Goal: Task Accomplishment & Management: Manage account settings

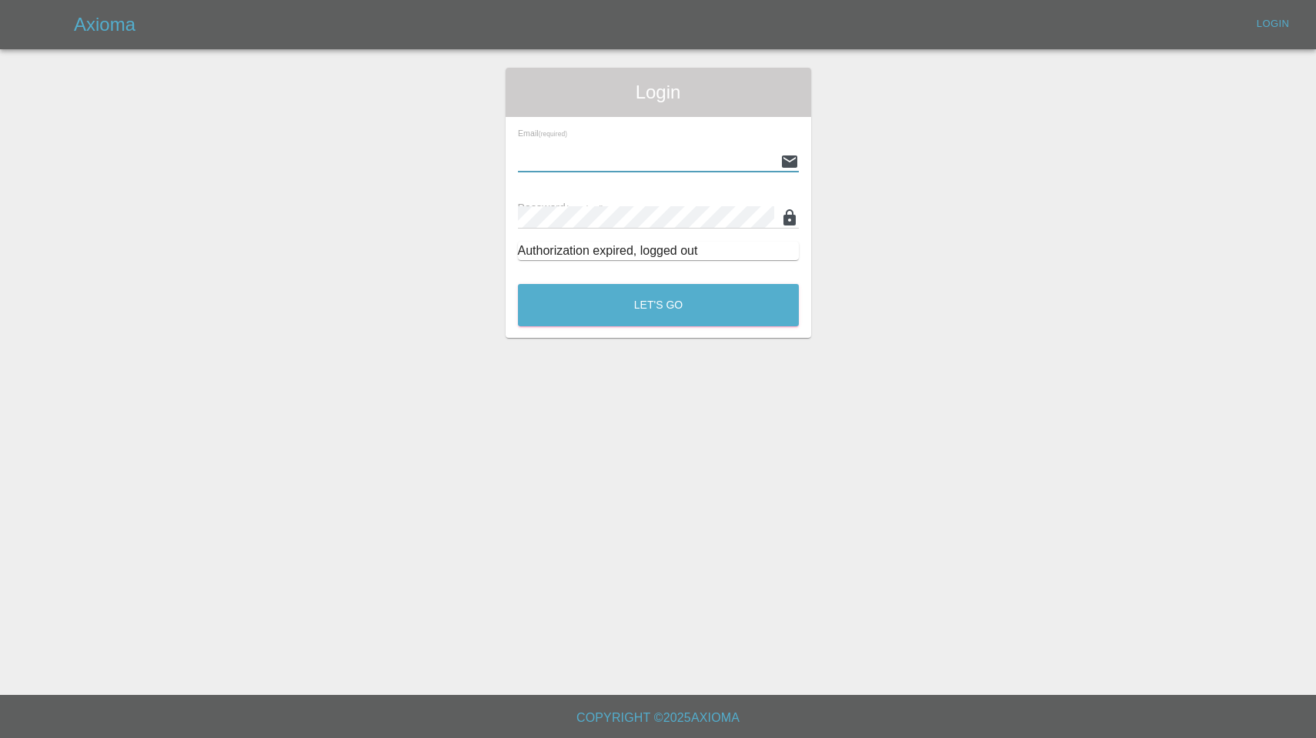
type input "[EMAIL_ADDRESS][DOMAIN_NAME]"
click at [658, 305] on button "Let's Go" at bounding box center [658, 305] width 281 height 42
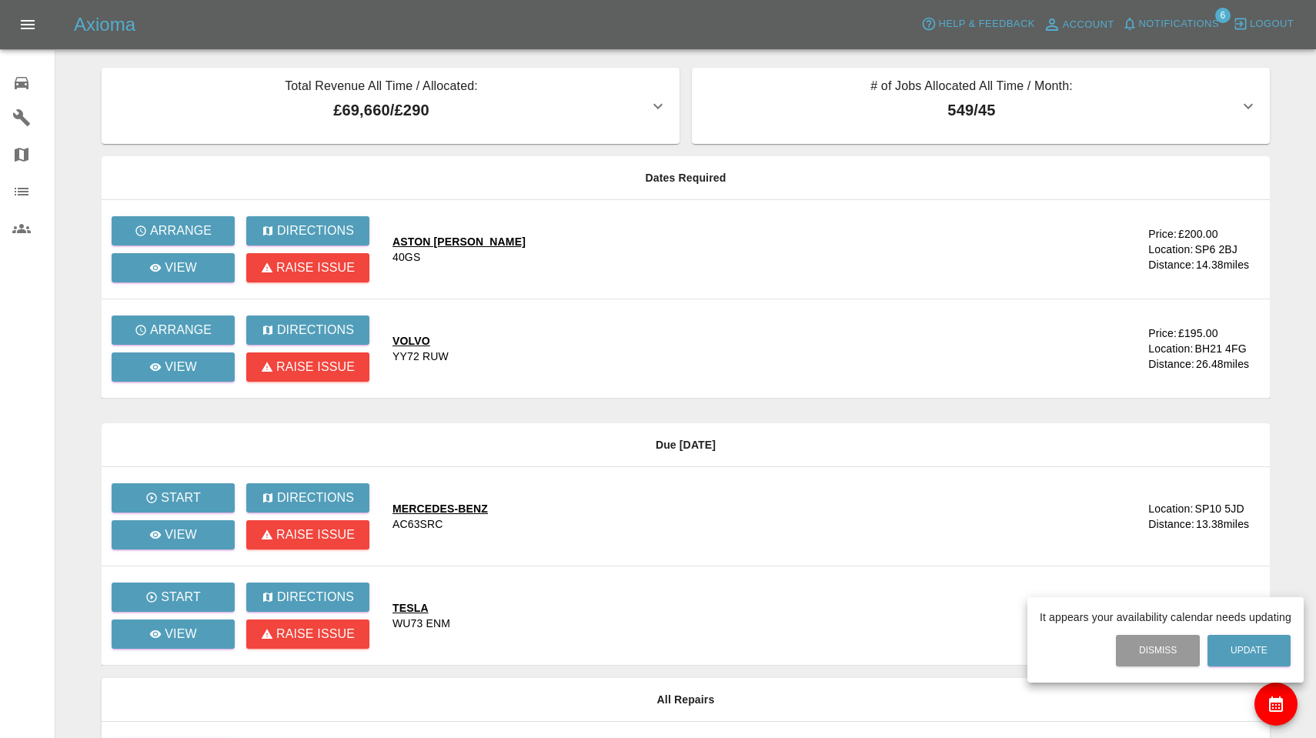
click at [199, 334] on div at bounding box center [658, 369] width 1316 height 738
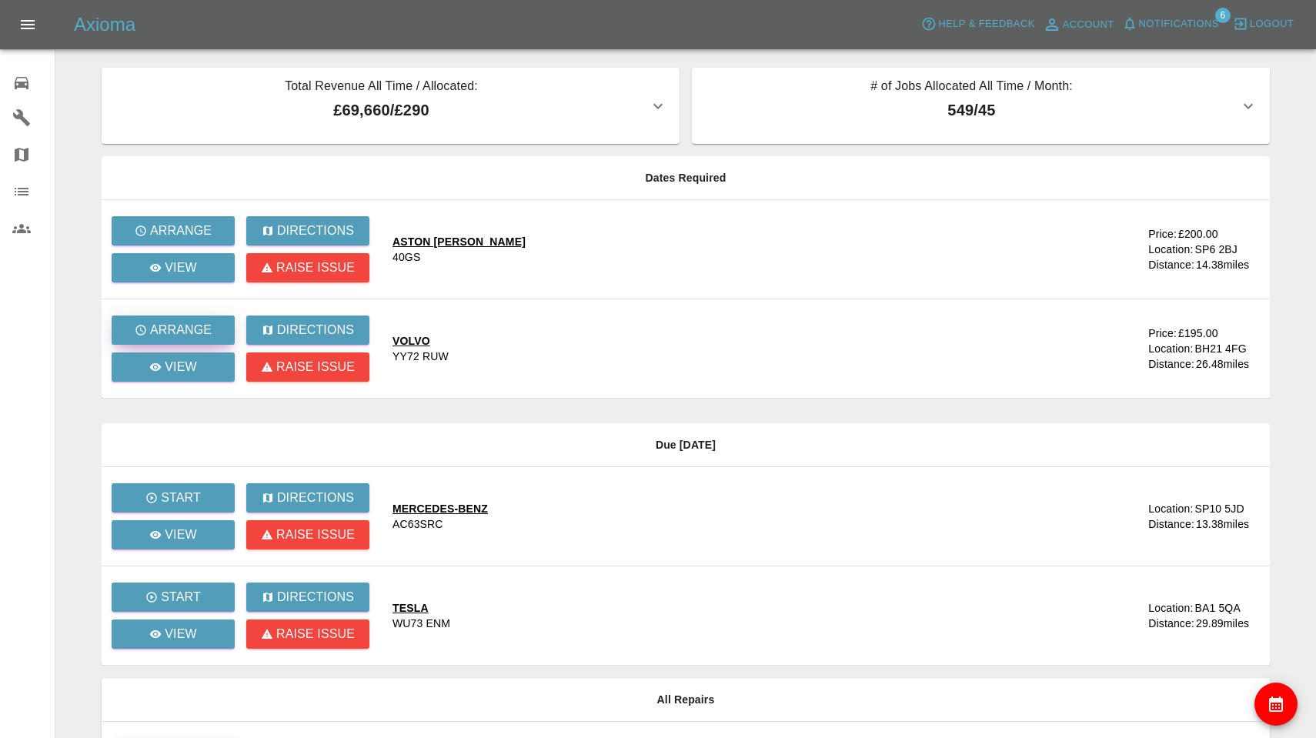
click at [199, 334] on p "Arrange" at bounding box center [181, 330] width 62 height 18
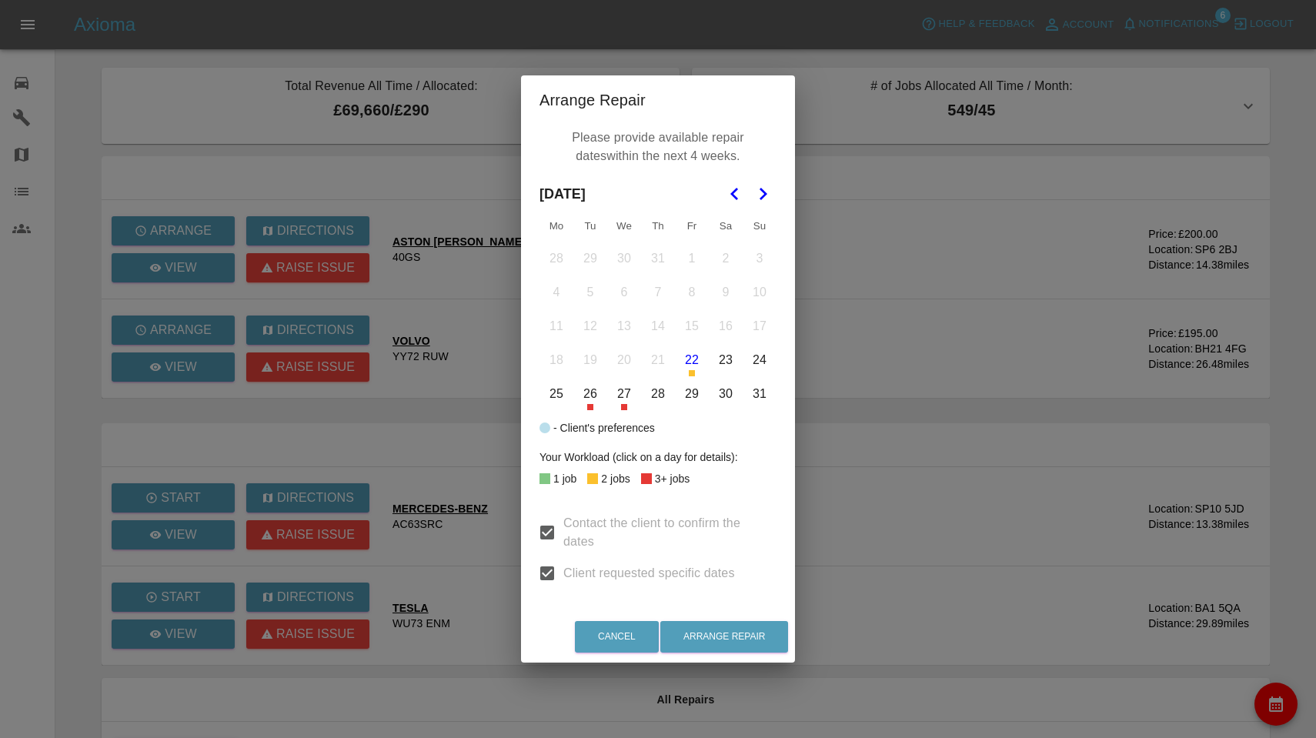
click at [593, 386] on button "26" at bounding box center [590, 394] width 32 height 32
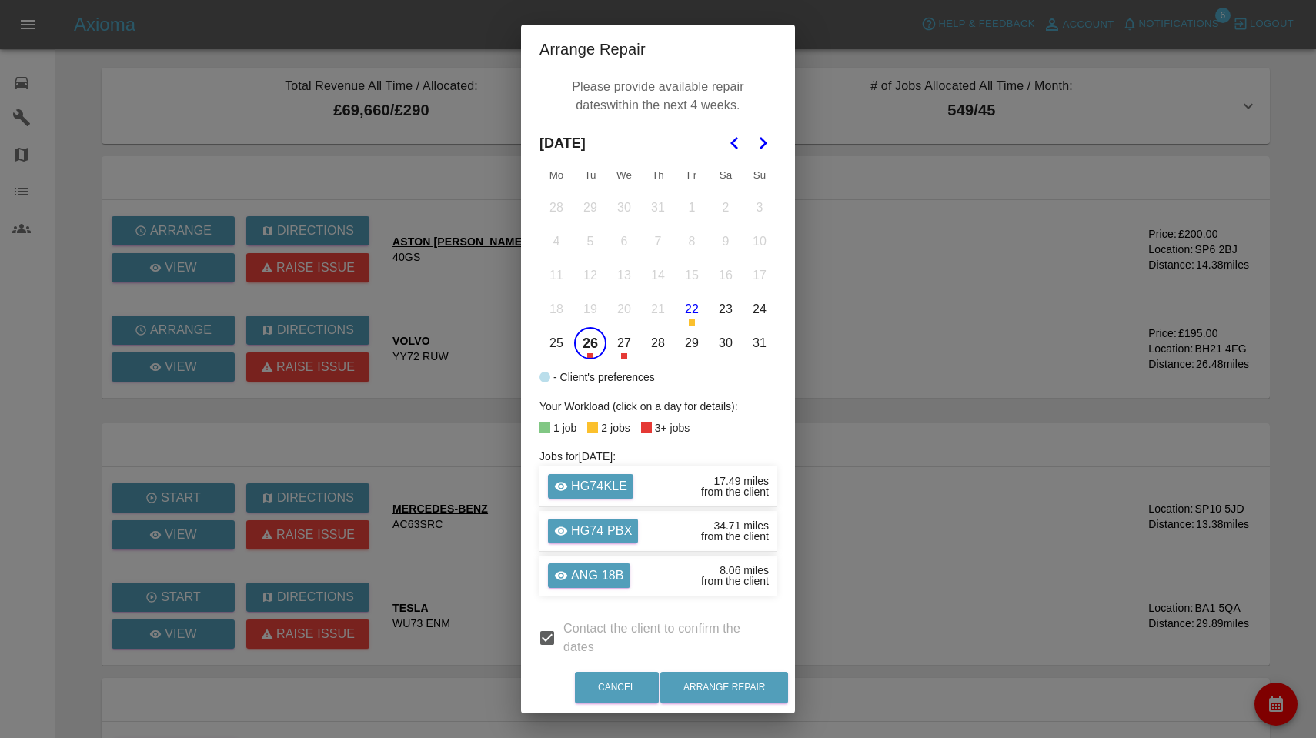
click at [759, 144] on icon "Go to the Next Month" at bounding box center [763, 143] width 18 height 18
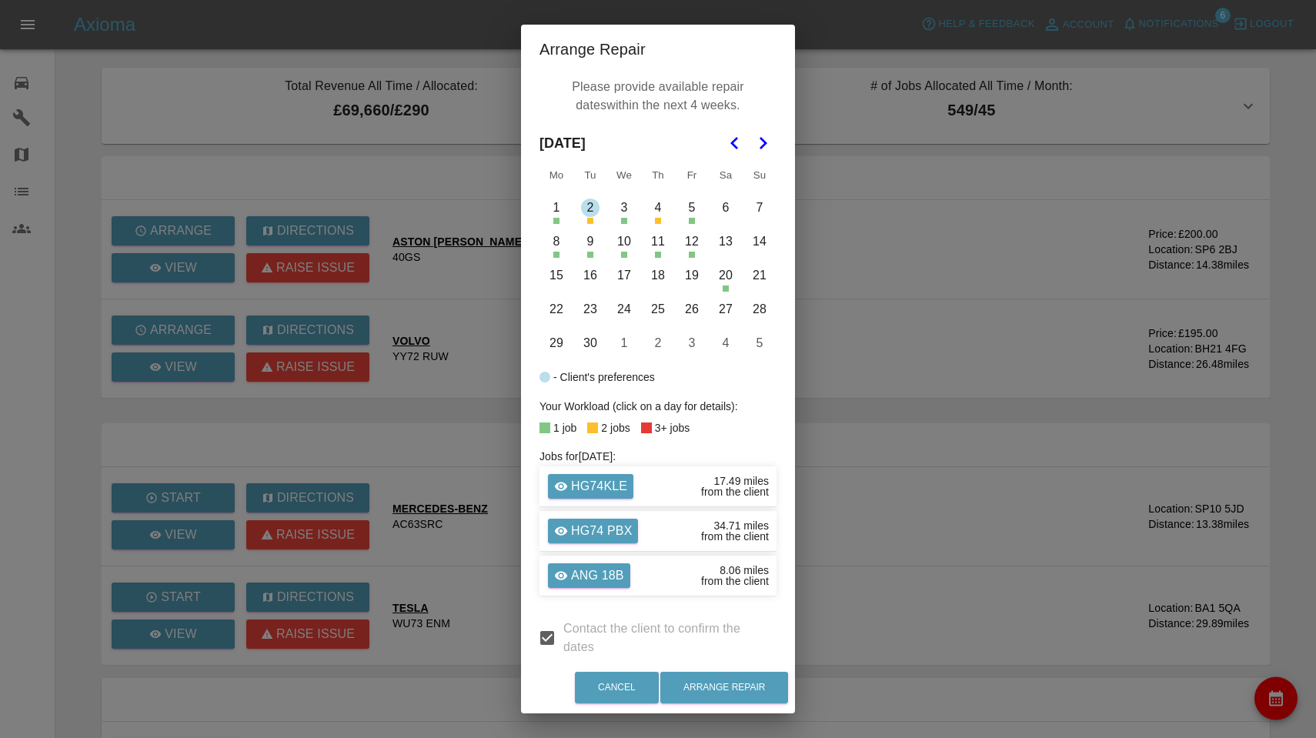
click at [557, 242] on button "8" at bounding box center [556, 242] width 32 height 32
click at [586, 241] on button "9" at bounding box center [590, 242] width 32 height 32
click at [617, 244] on button "10" at bounding box center [624, 242] width 32 height 32
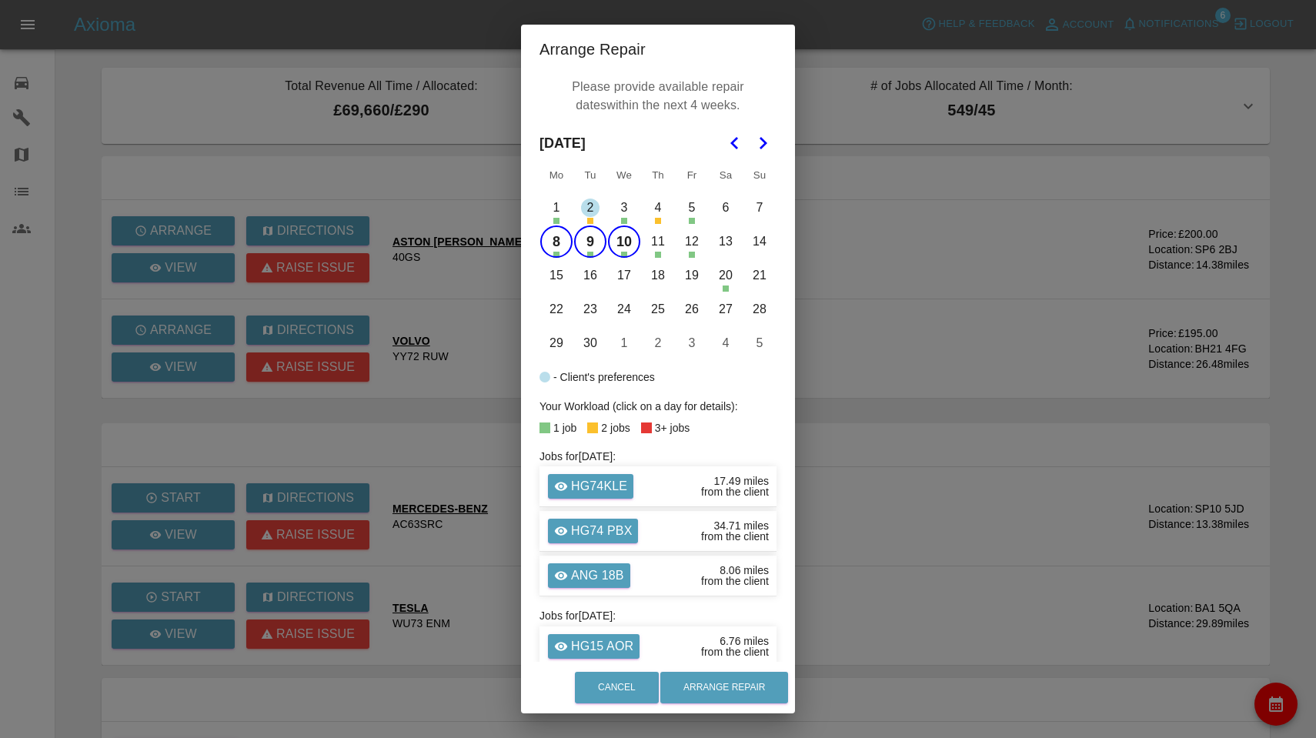
click at [661, 247] on button "11" at bounding box center [658, 242] width 32 height 32
click at [550, 266] on button "15" at bounding box center [556, 275] width 32 height 32
click at [593, 278] on button "16" at bounding box center [590, 275] width 32 height 32
click at [626, 278] on button "17" at bounding box center [624, 275] width 32 height 32
click at [661, 279] on button "18" at bounding box center [658, 275] width 32 height 32
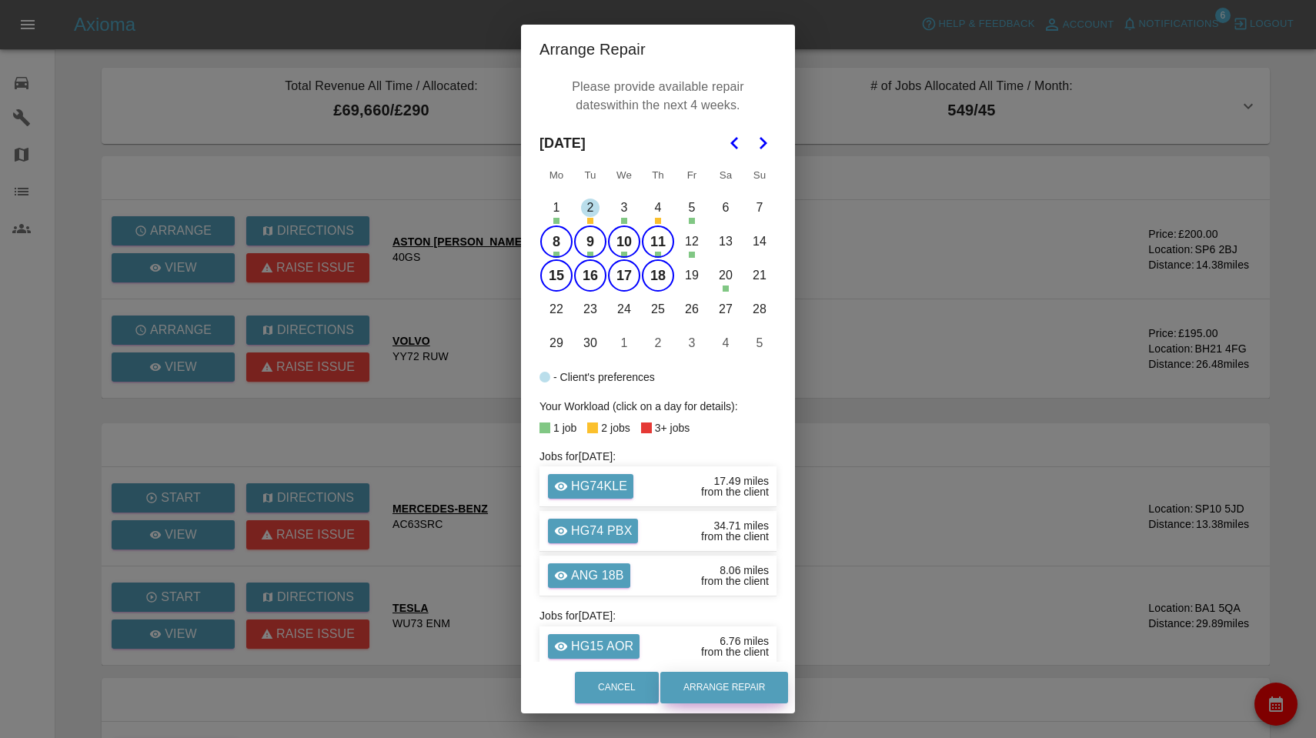
click at [734, 690] on button "Arrange Repair" at bounding box center [724, 688] width 128 height 32
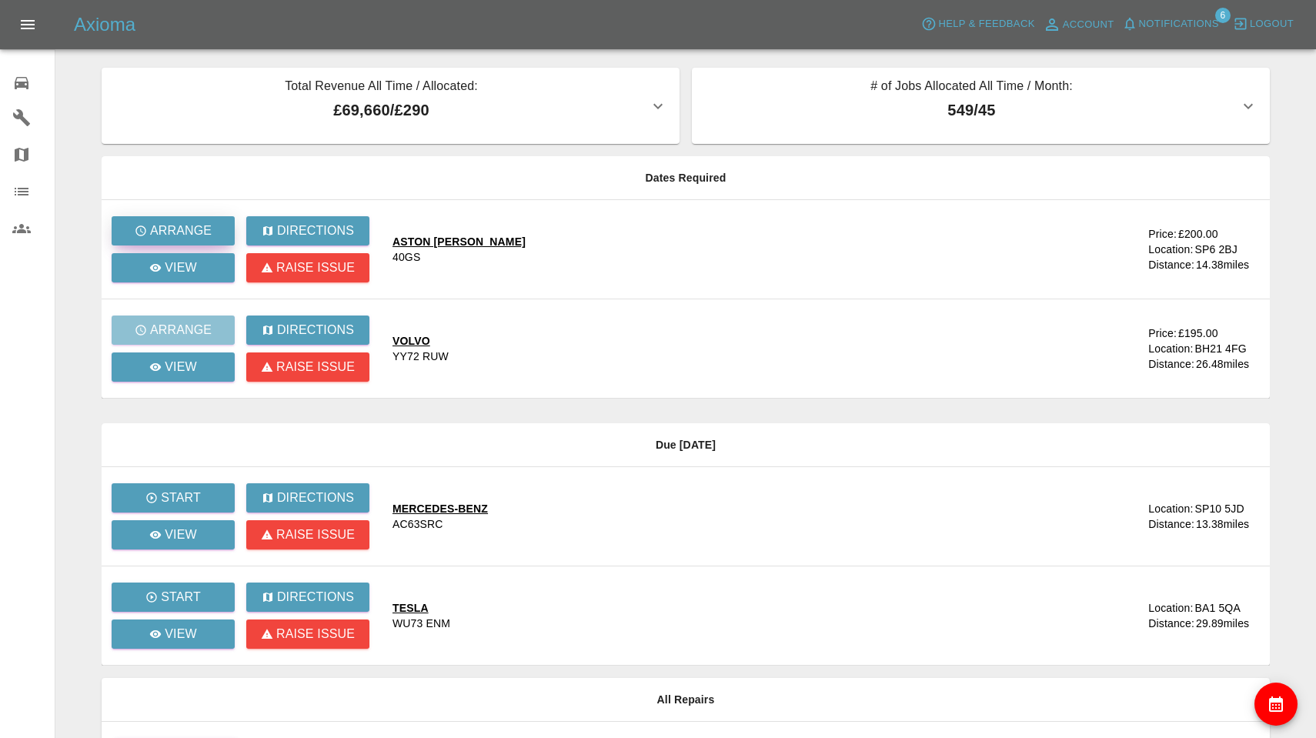
click at [195, 232] on p "Arrange" at bounding box center [181, 231] width 62 height 18
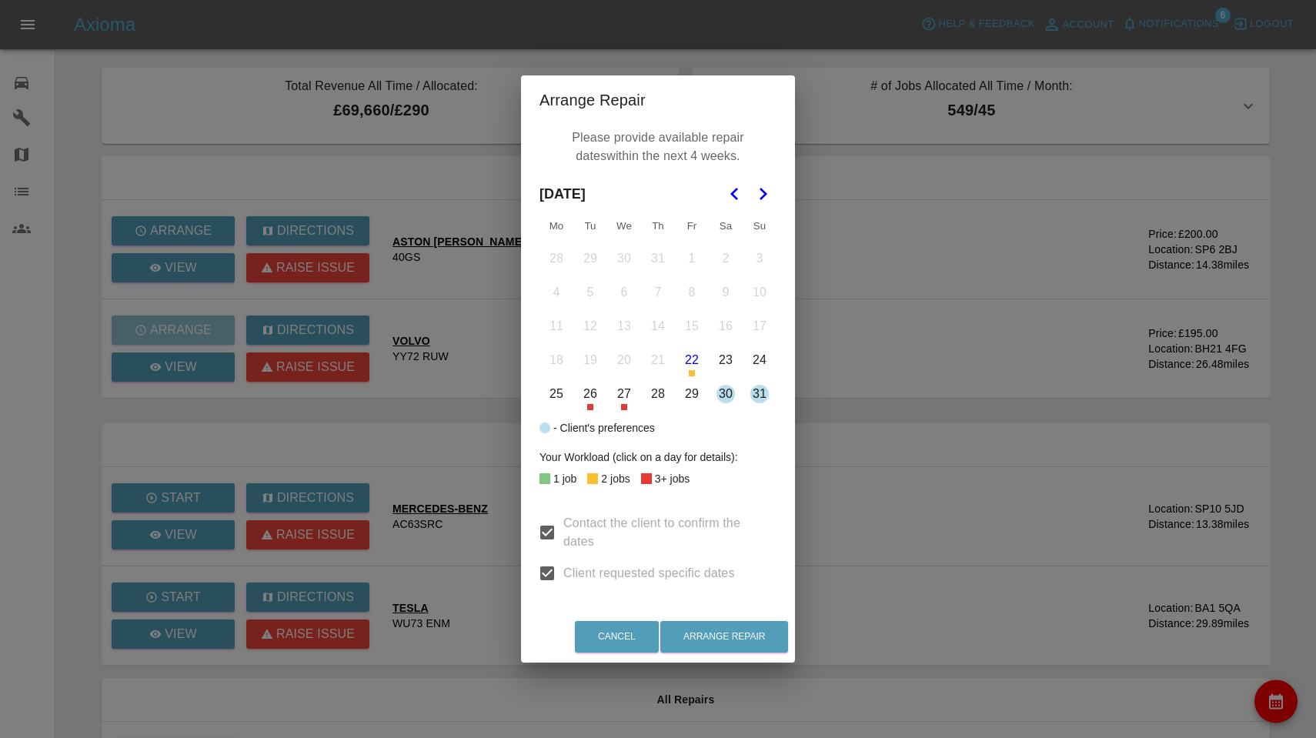
click at [761, 189] on polygon "Go to the Next Month" at bounding box center [764, 194] width 8 height 12
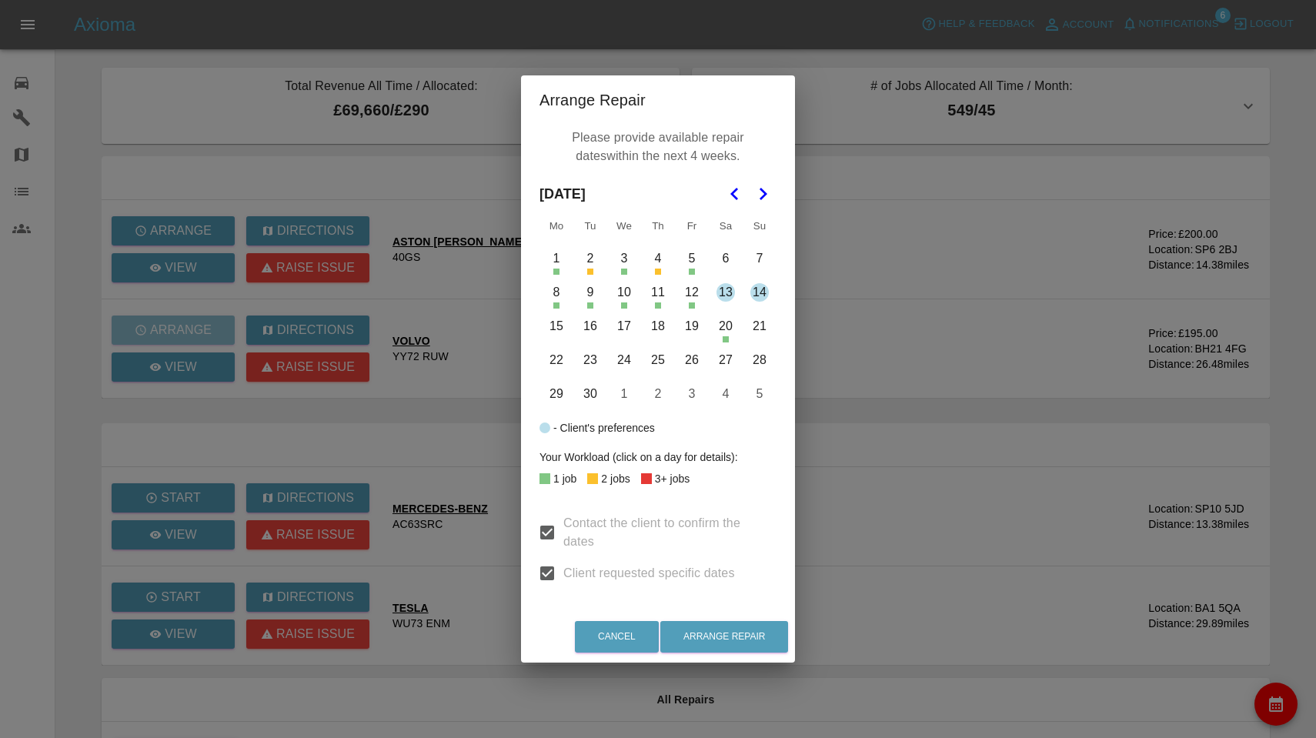
click at [622, 269] on button "3" at bounding box center [624, 258] width 32 height 32
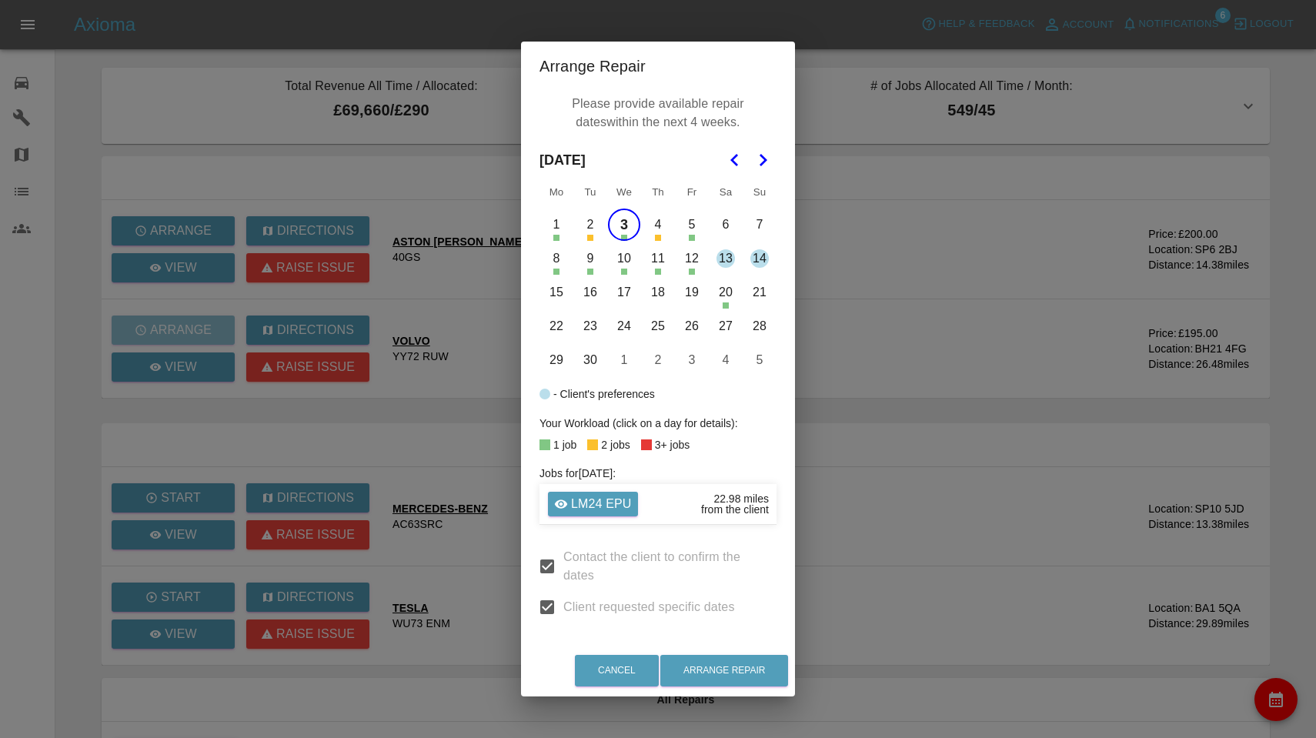
click at [557, 265] on button "8" at bounding box center [556, 258] width 32 height 32
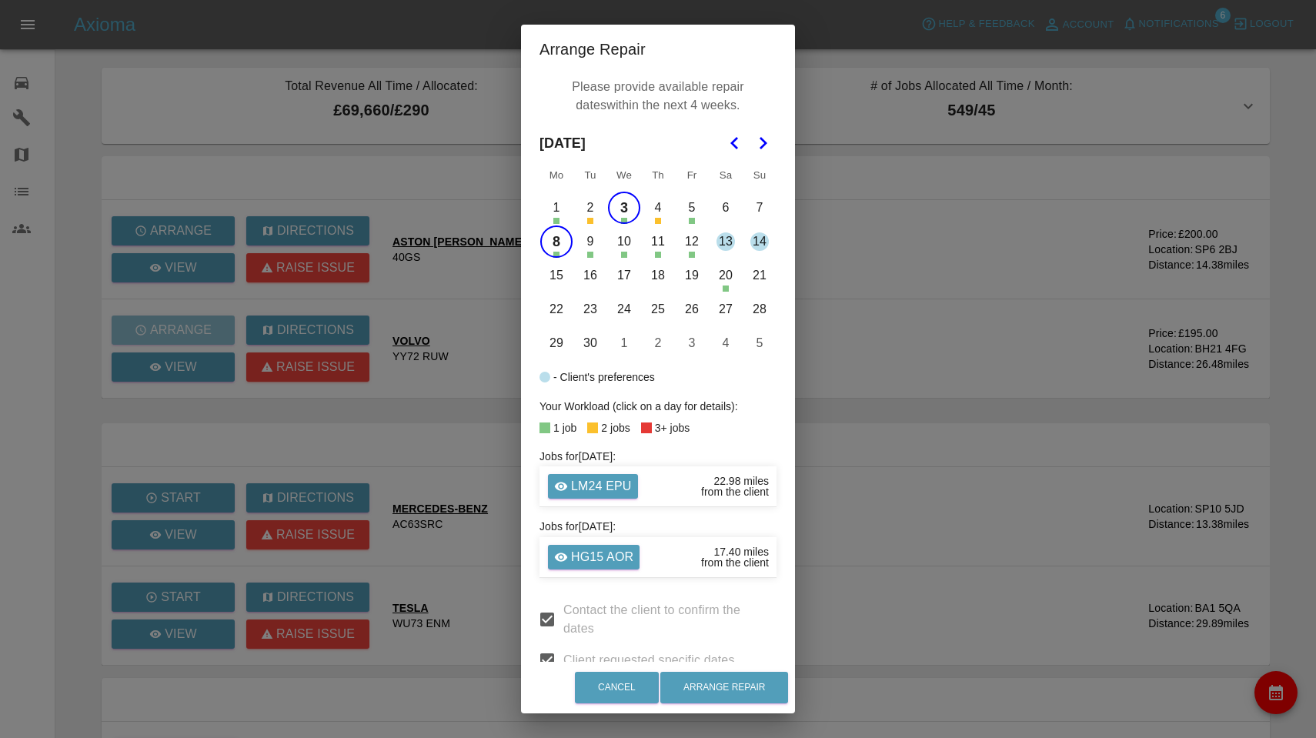
click at [588, 258] on td "9" at bounding box center [590, 242] width 34 height 34
click at [589, 248] on button "9" at bounding box center [590, 242] width 32 height 32
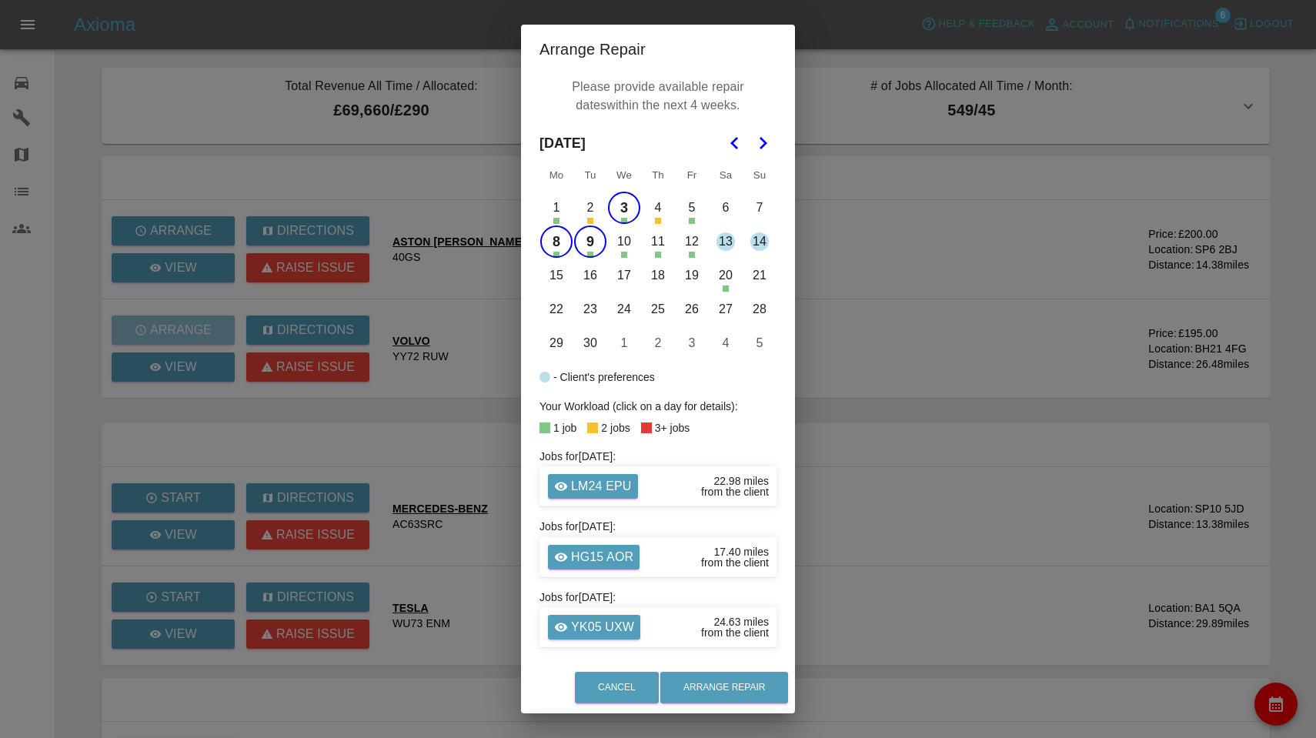
click at [613, 248] on button "10" at bounding box center [624, 242] width 32 height 32
click at [659, 246] on button "11" at bounding box center [658, 242] width 32 height 32
click at [551, 272] on button "15" at bounding box center [556, 275] width 32 height 32
click at [620, 275] on button "17" at bounding box center [624, 275] width 32 height 32
click at [586, 278] on button "16" at bounding box center [590, 275] width 32 height 32
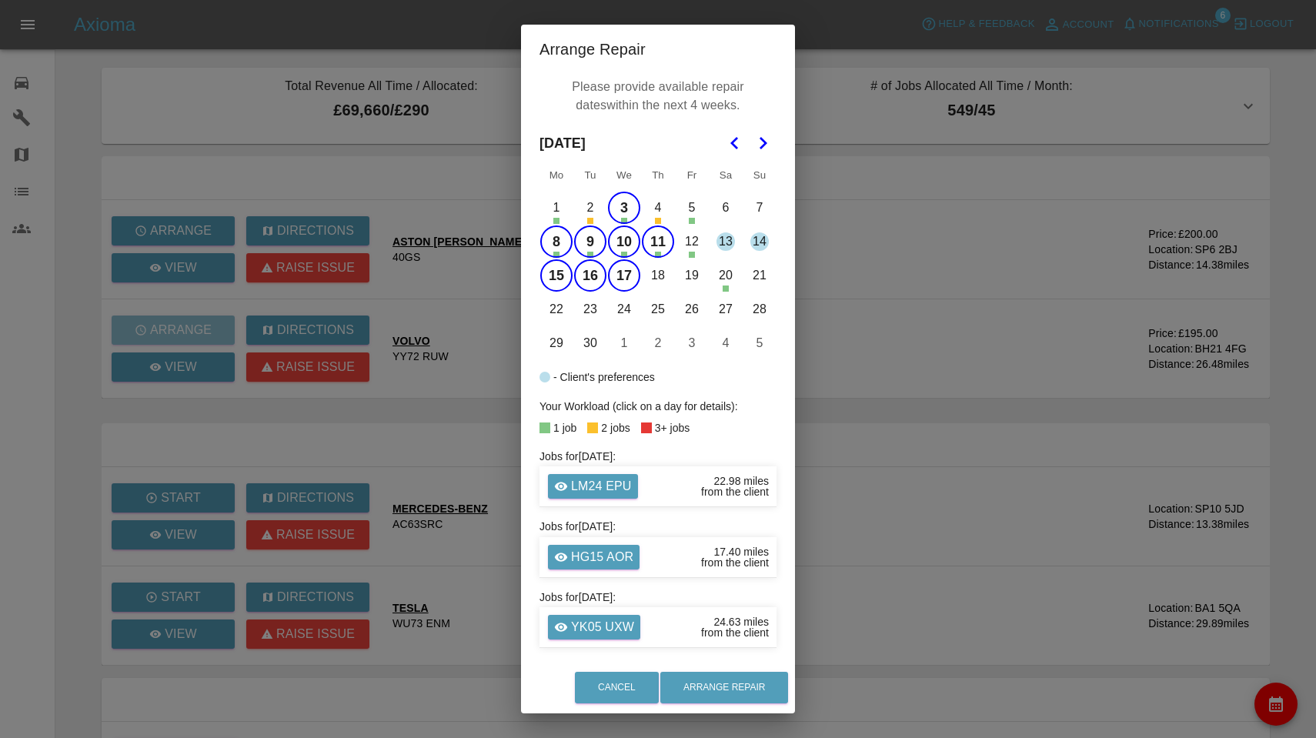
click at [665, 279] on button "18" at bounding box center [658, 275] width 32 height 32
click at [728, 700] on button "Arrange Repair" at bounding box center [724, 688] width 128 height 32
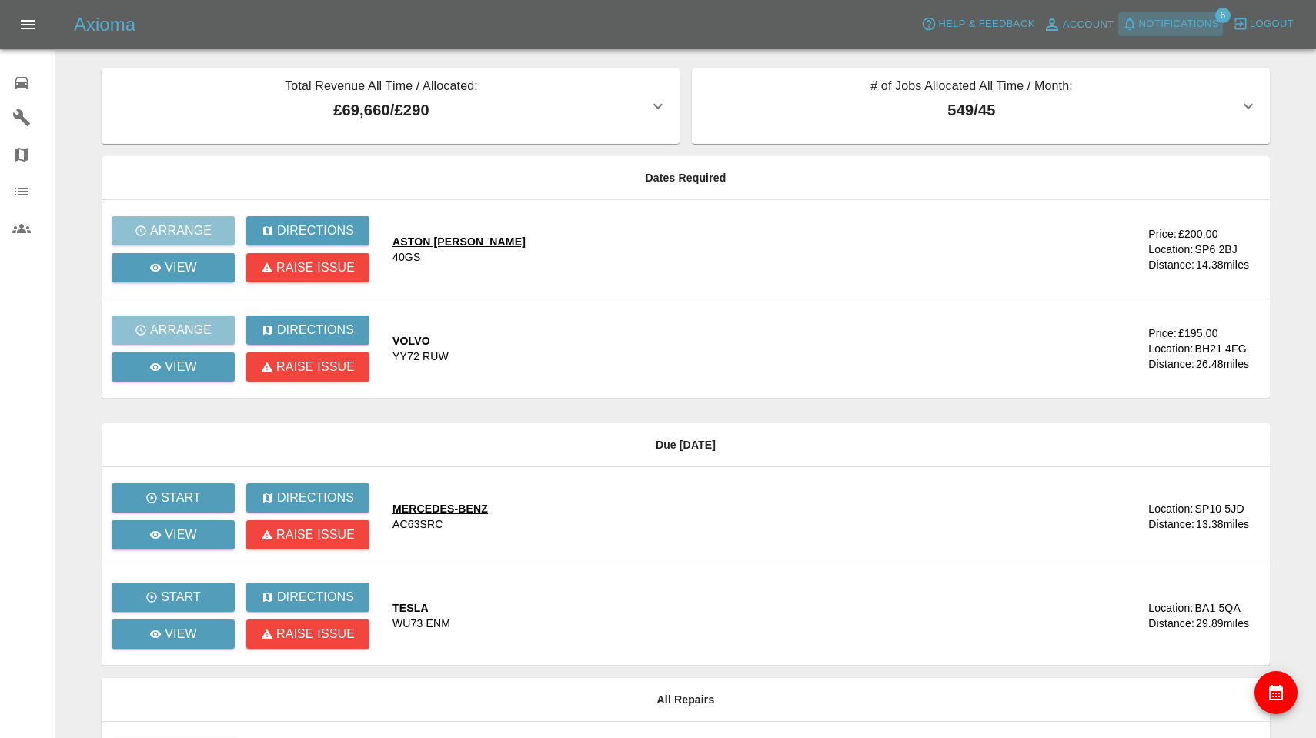
click at [1162, 30] on span "Notifications" at bounding box center [1179, 24] width 80 height 18
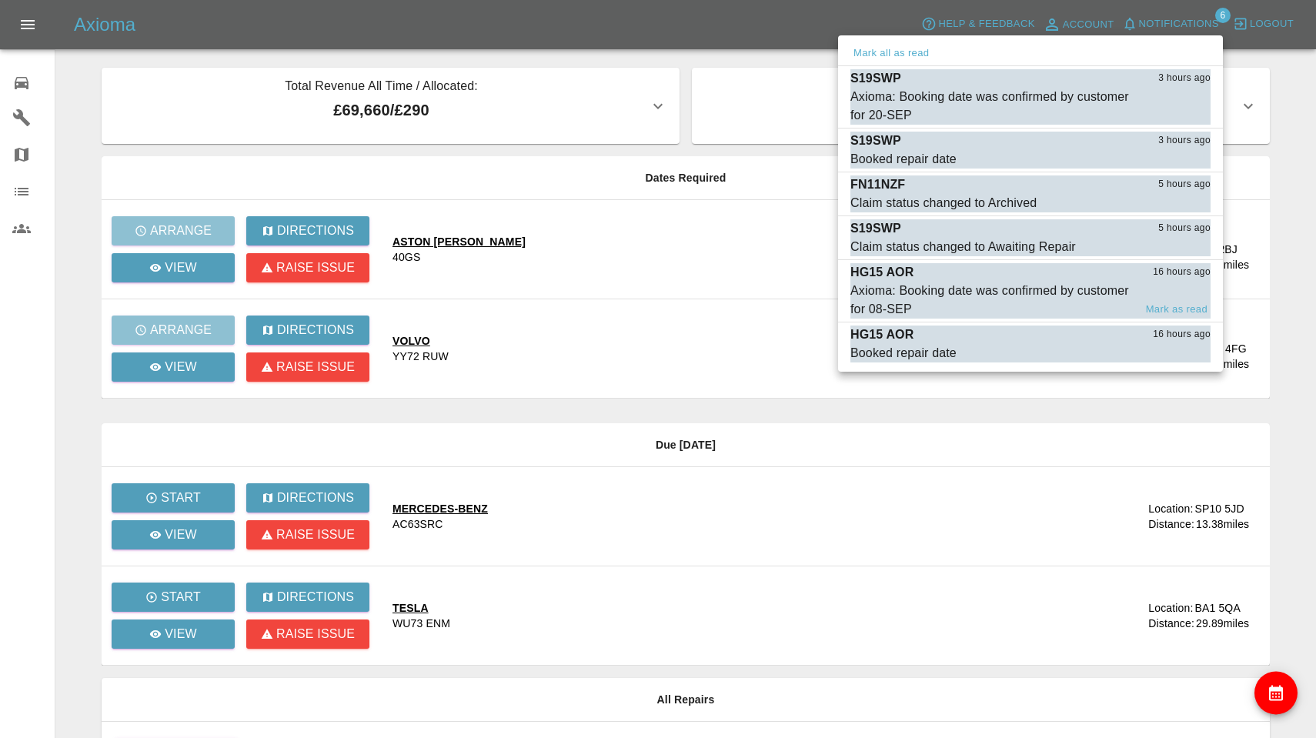
click at [969, 276] on div "HG15 AOR 16 hours ago" at bounding box center [1031, 272] width 360 height 18
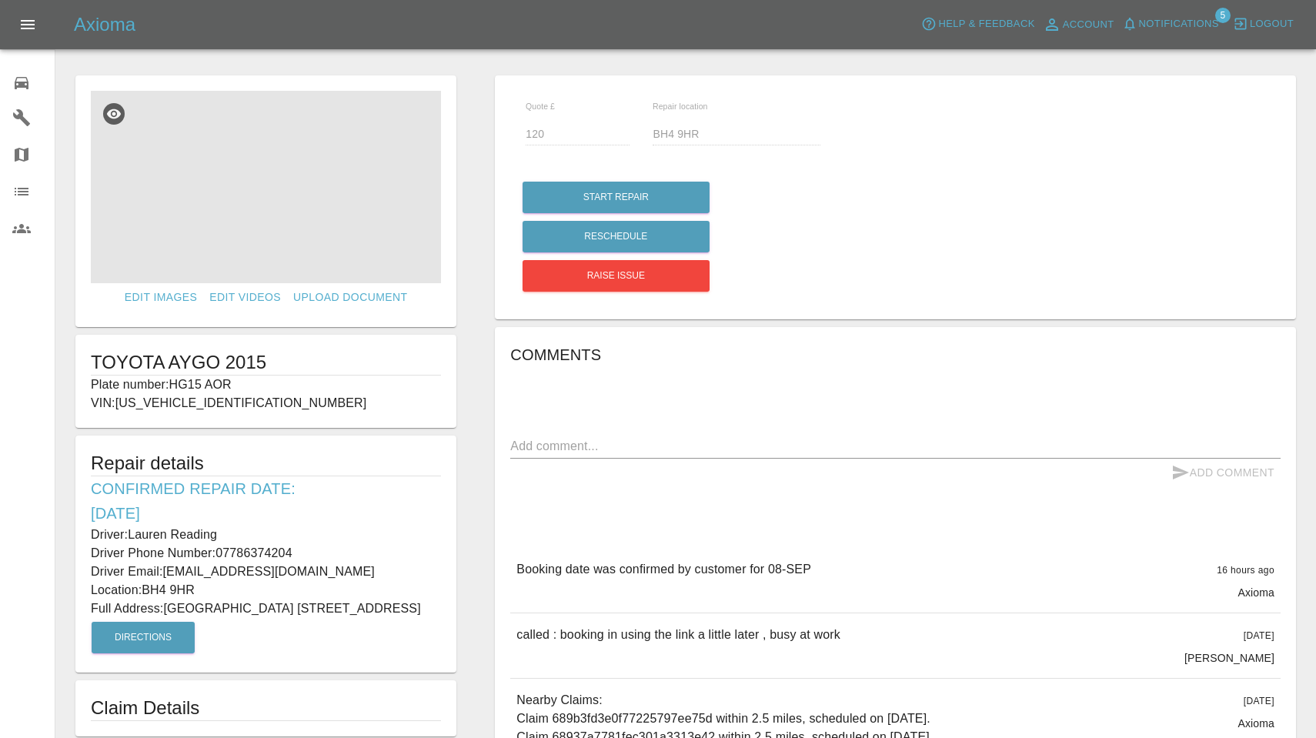
drag, startPoint x: 174, startPoint y: 383, endPoint x: 239, endPoint y: 387, distance: 64.8
click at [239, 387] on p "Plate number: HG15 AOR" at bounding box center [266, 385] width 350 height 18
copy p "HG15 AOR"
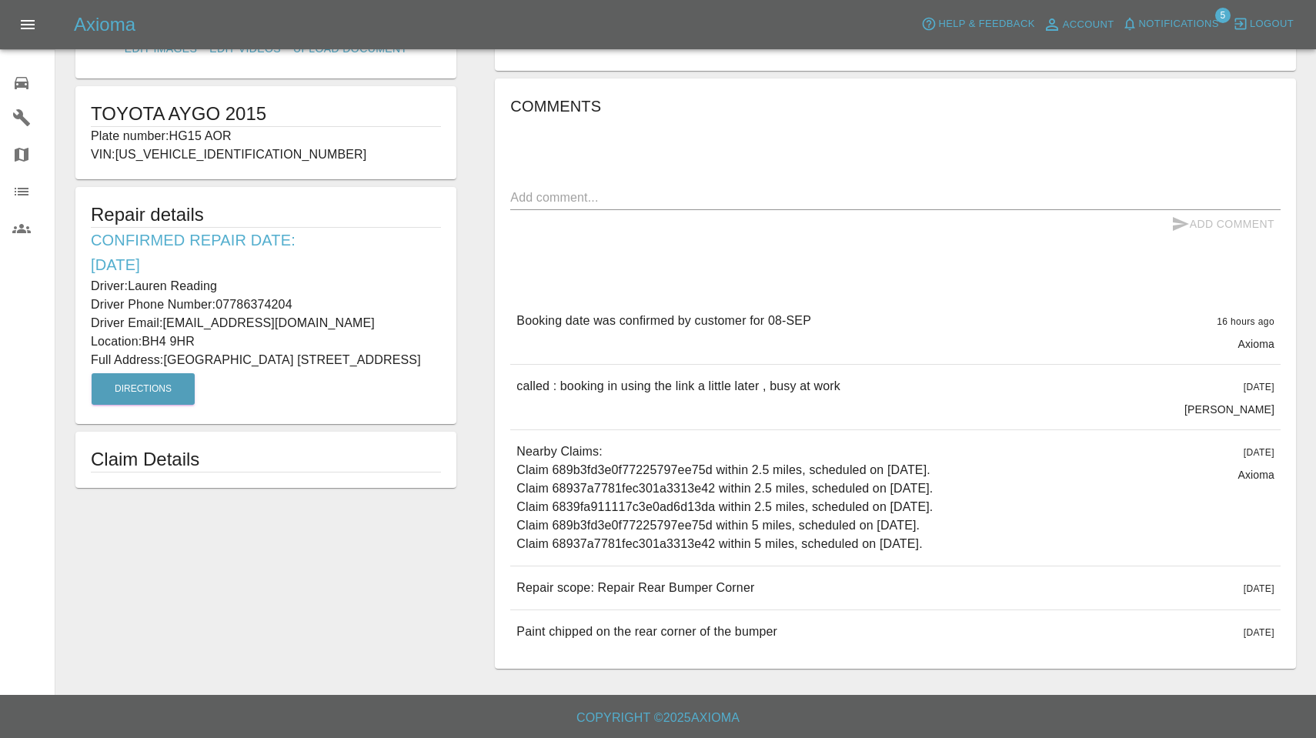
scroll to position [248, 0]
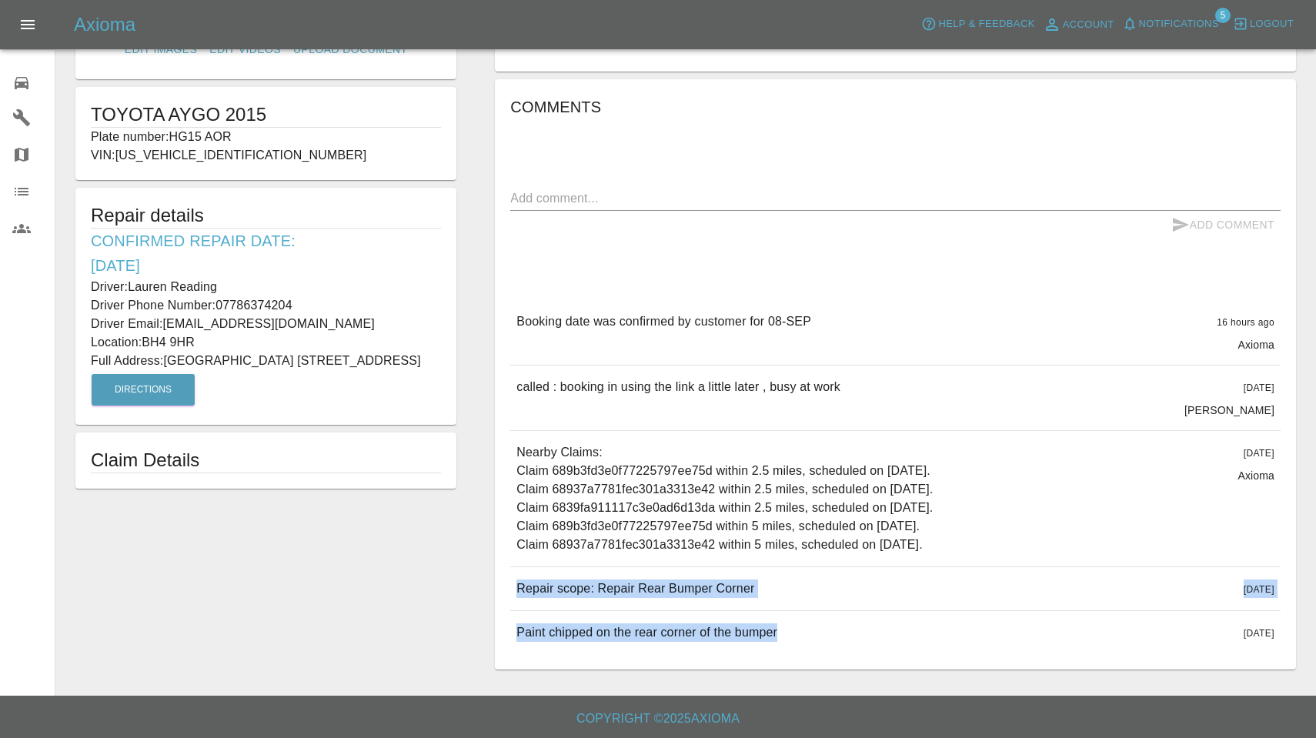
drag, startPoint x: 516, startPoint y: 584, endPoint x: 758, endPoint y: 642, distance: 248.5
click at [758, 642] on div "Booking date was confirmed by customer for [DATE] hours ago Axioma Booking date…" at bounding box center [895, 477] width 771 height 354
copy div "Repair scope: Repair Rear Bumper Corner [DATE] Repair scope: Repair Rear Bumper…"
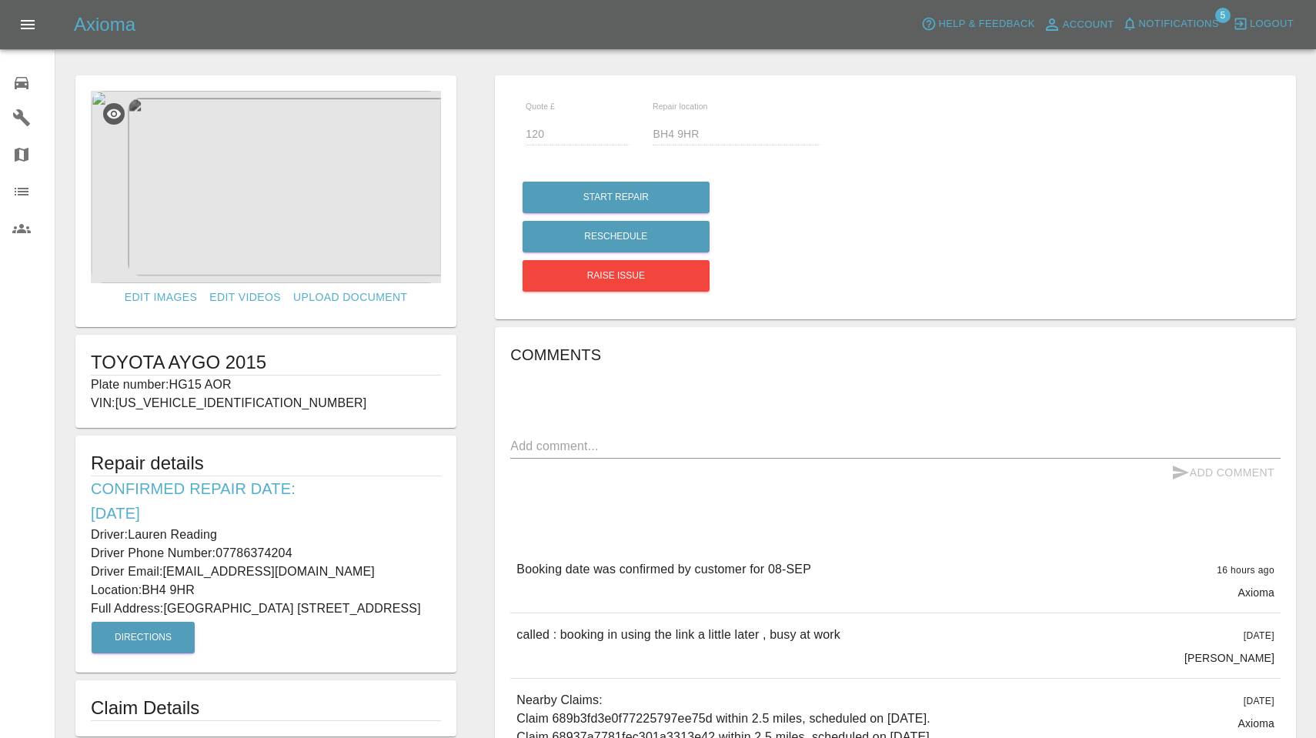
scroll to position [0, 0]
drag, startPoint x: 132, startPoint y: 532, endPoint x: 227, endPoint y: 537, distance: 95.6
click at [227, 537] on p "Driver: Lauren Reading" at bounding box center [266, 535] width 350 height 18
copy p "Lauren Reading"
drag, startPoint x: 219, startPoint y: 552, endPoint x: 332, endPoint y: 551, distance: 113.2
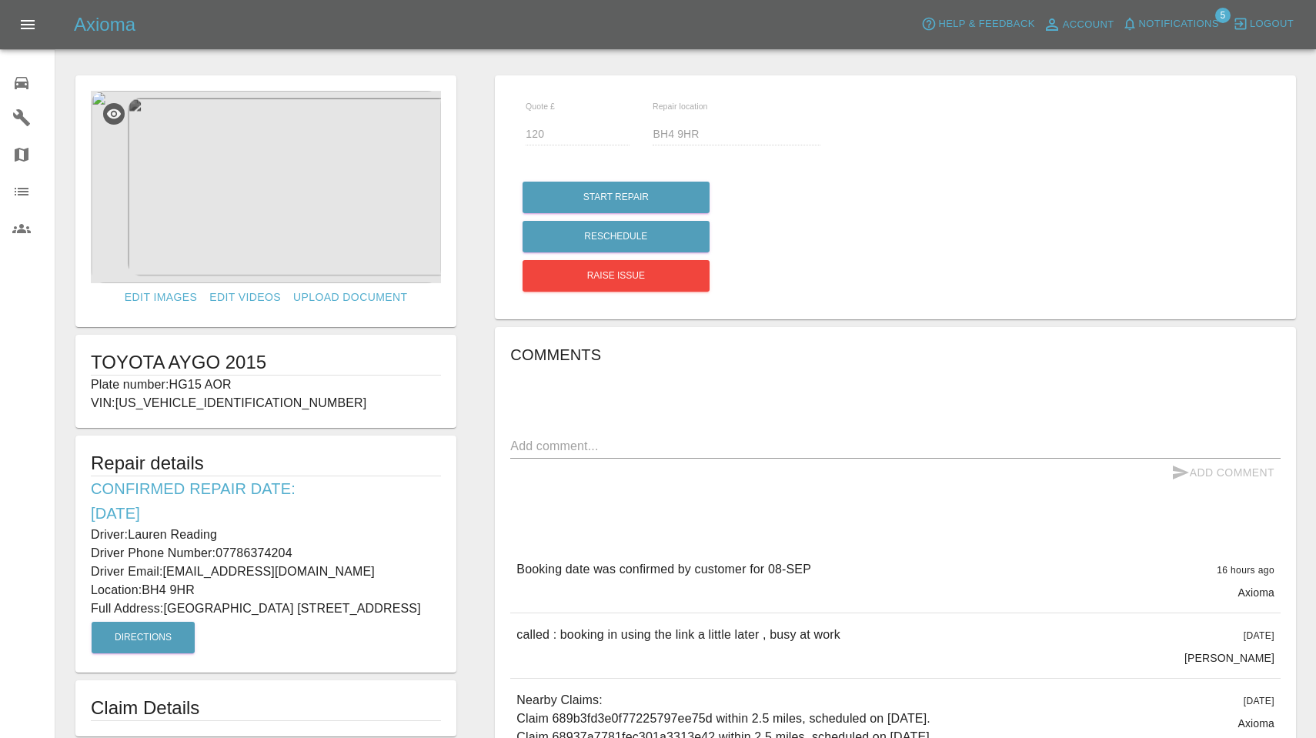
click at [332, 551] on p "Driver Phone Number: [PHONE_NUMBER]" at bounding box center [266, 553] width 350 height 18
copy p "07786374204"
drag, startPoint x: 167, startPoint y: 604, endPoint x: 326, endPoint y: 610, distance: 158.7
click at [326, 610] on p "Full Address: [STREET_ADDRESS]" at bounding box center [266, 609] width 350 height 18
copy p "[GEOGRAPHIC_DATA] [STREET_ADDRESS]"
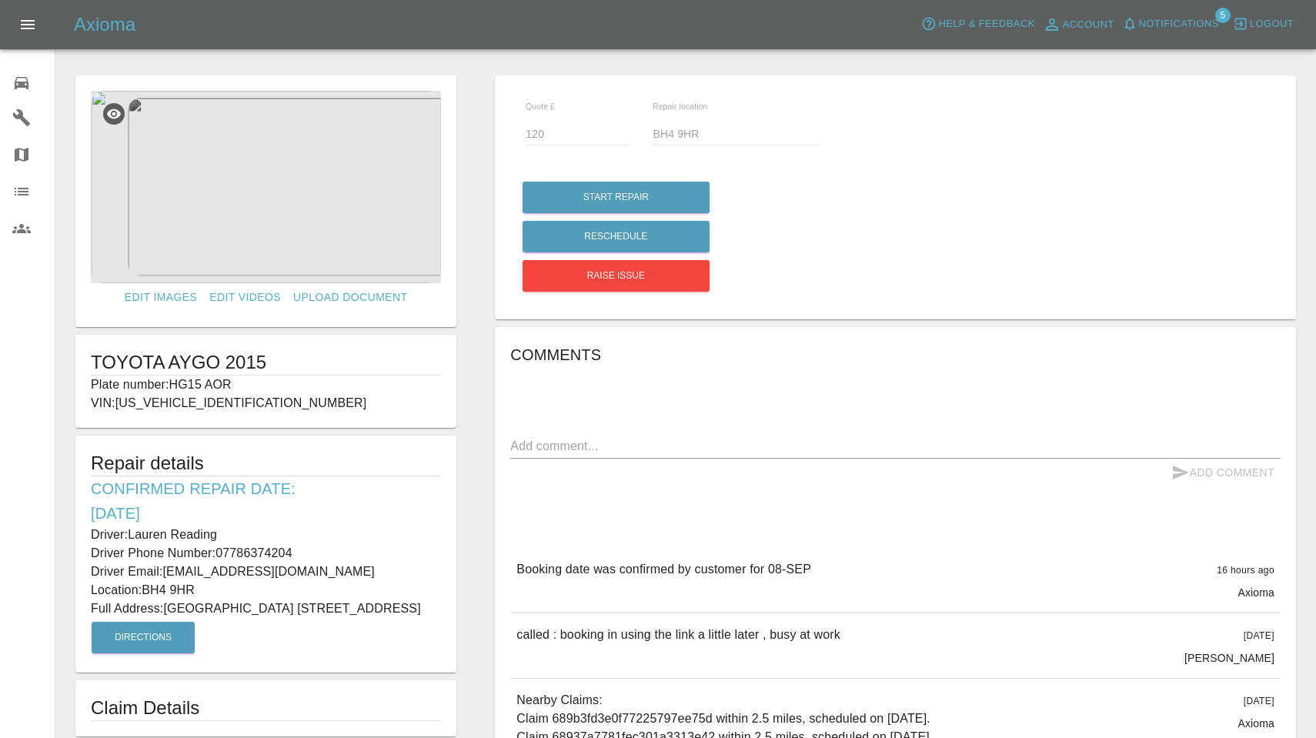
drag, startPoint x: 145, startPoint y: 587, endPoint x: 232, endPoint y: 585, distance: 87.0
click at [232, 585] on p "Location: BH4 9HR" at bounding box center [266, 590] width 350 height 18
copy p "BH4 9HR"
click at [315, 176] on img at bounding box center [266, 187] width 350 height 192
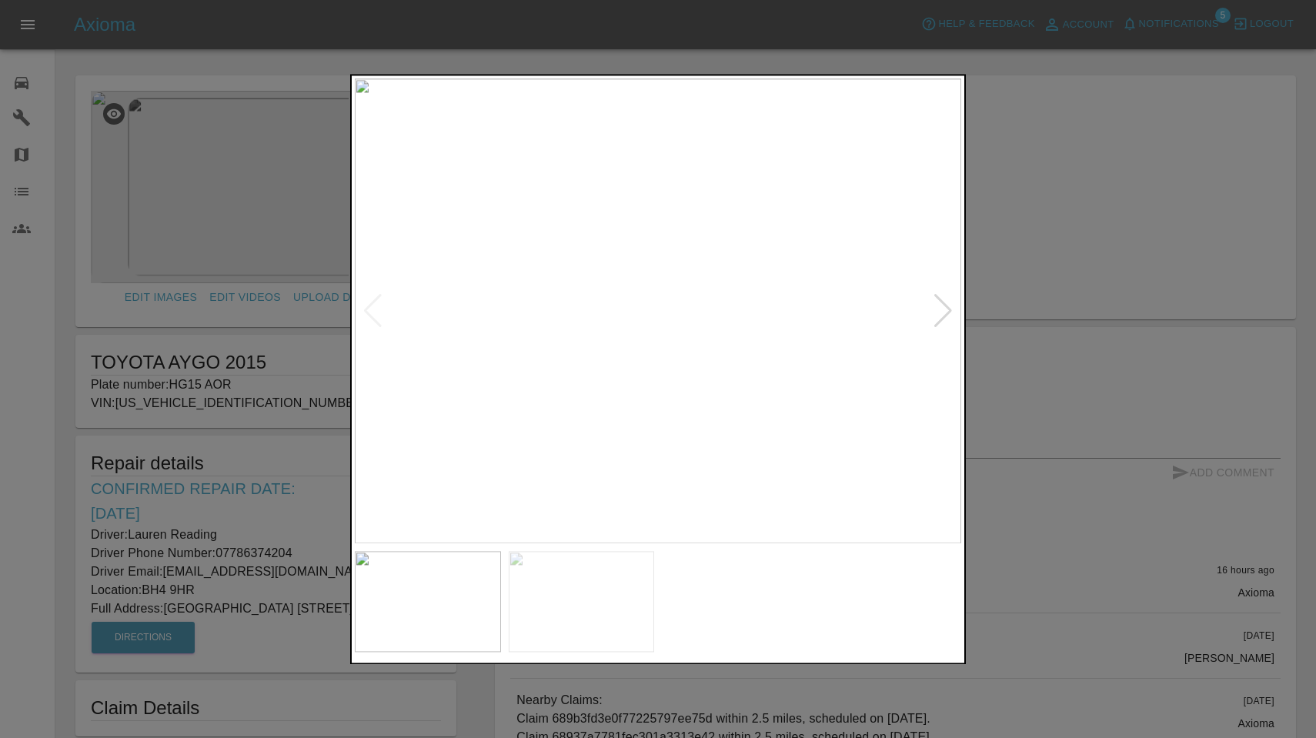
click at [948, 306] on div at bounding box center [943, 311] width 21 height 34
click at [1152, 159] on div at bounding box center [658, 369] width 1316 height 738
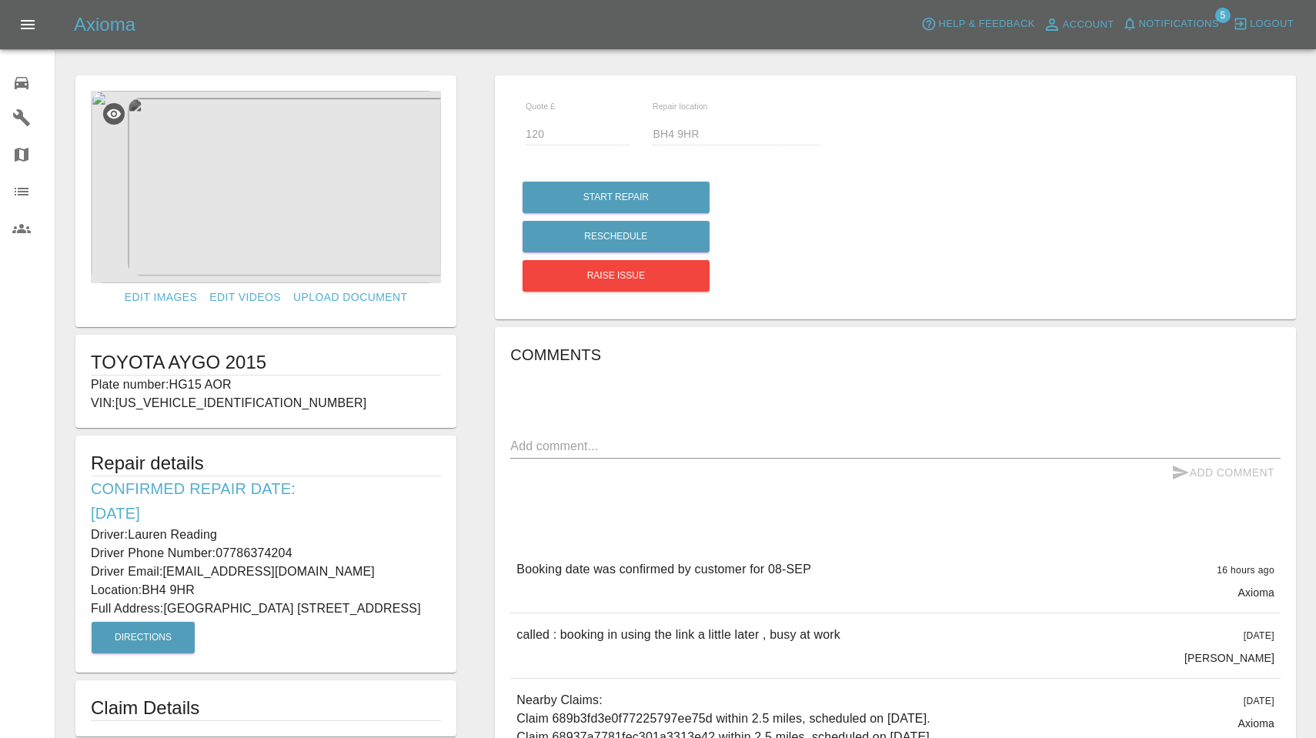
click at [1160, 14] on button "Notifications" at bounding box center [1170, 24] width 105 height 24
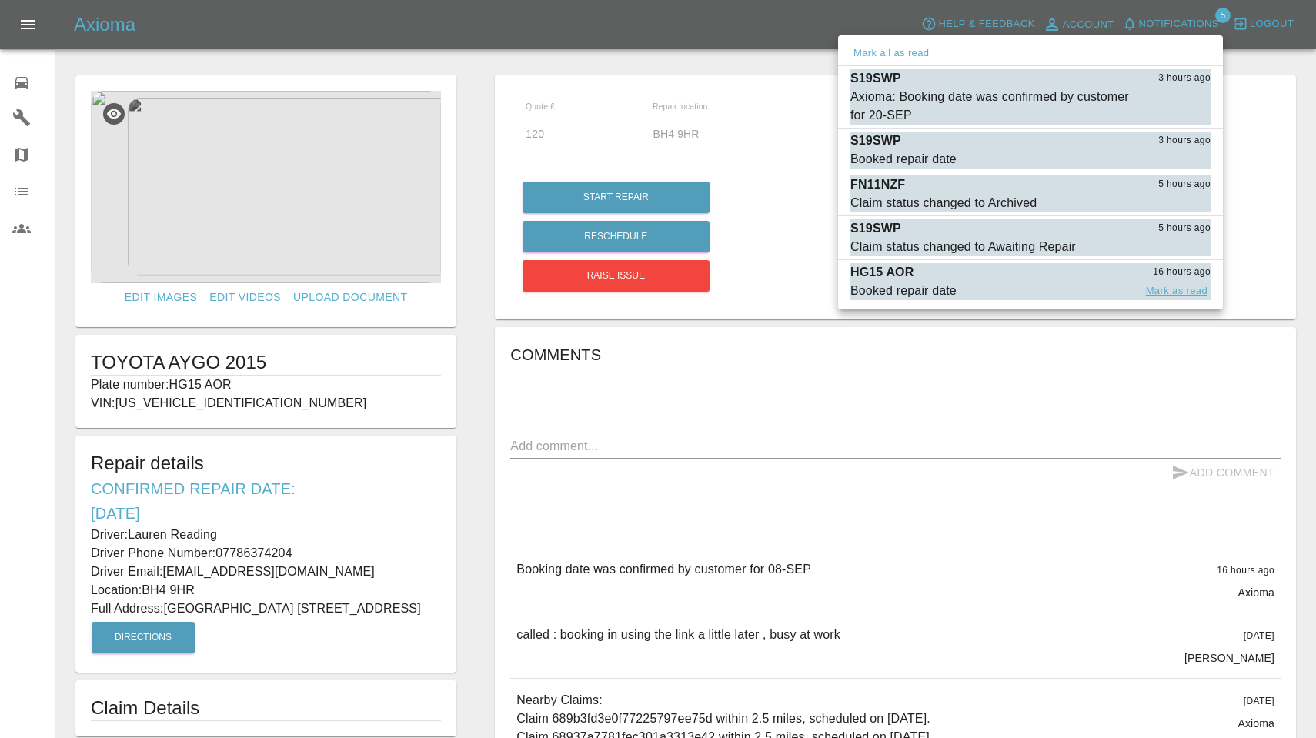
click at [1174, 296] on button "Mark as read" at bounding box center [1177, 291] width 68 height 18
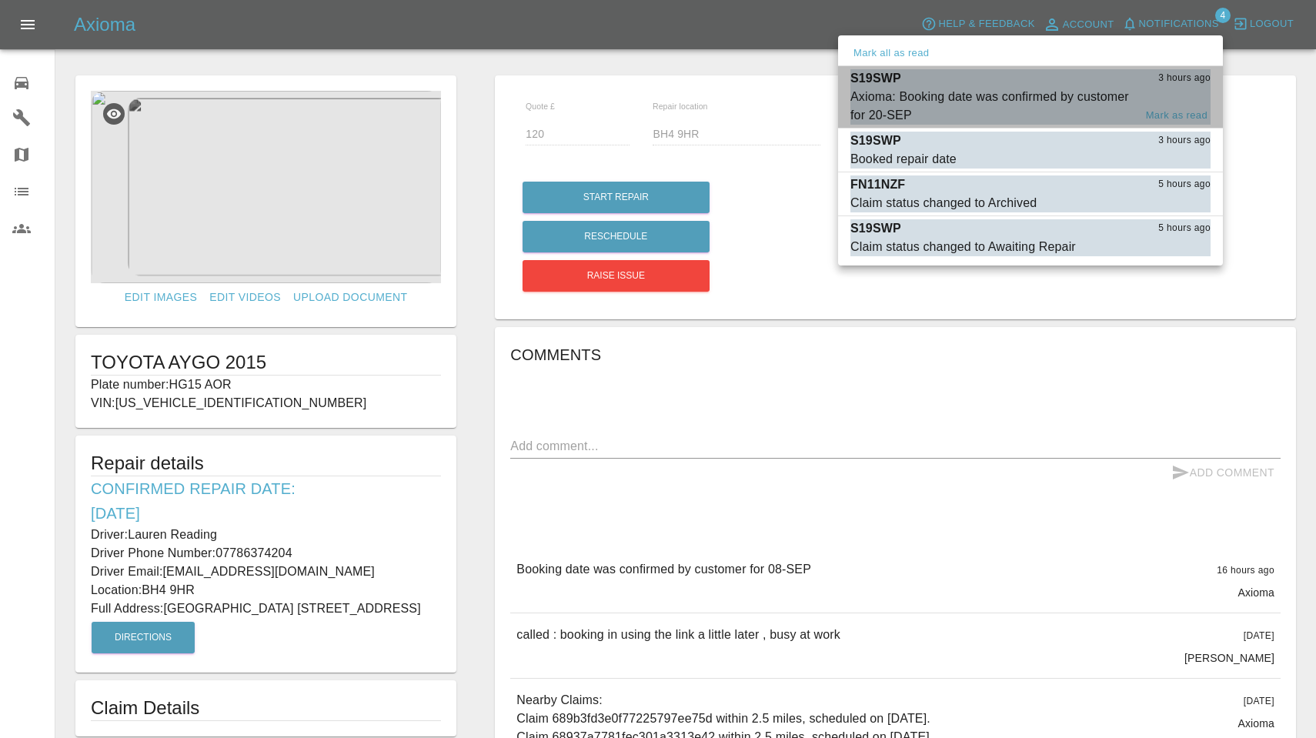
click at [976, 104] on div "Axioma: Booking date was confirmed by customer for 20-SEP" at bounding box center [992, 106] width 283 height 37
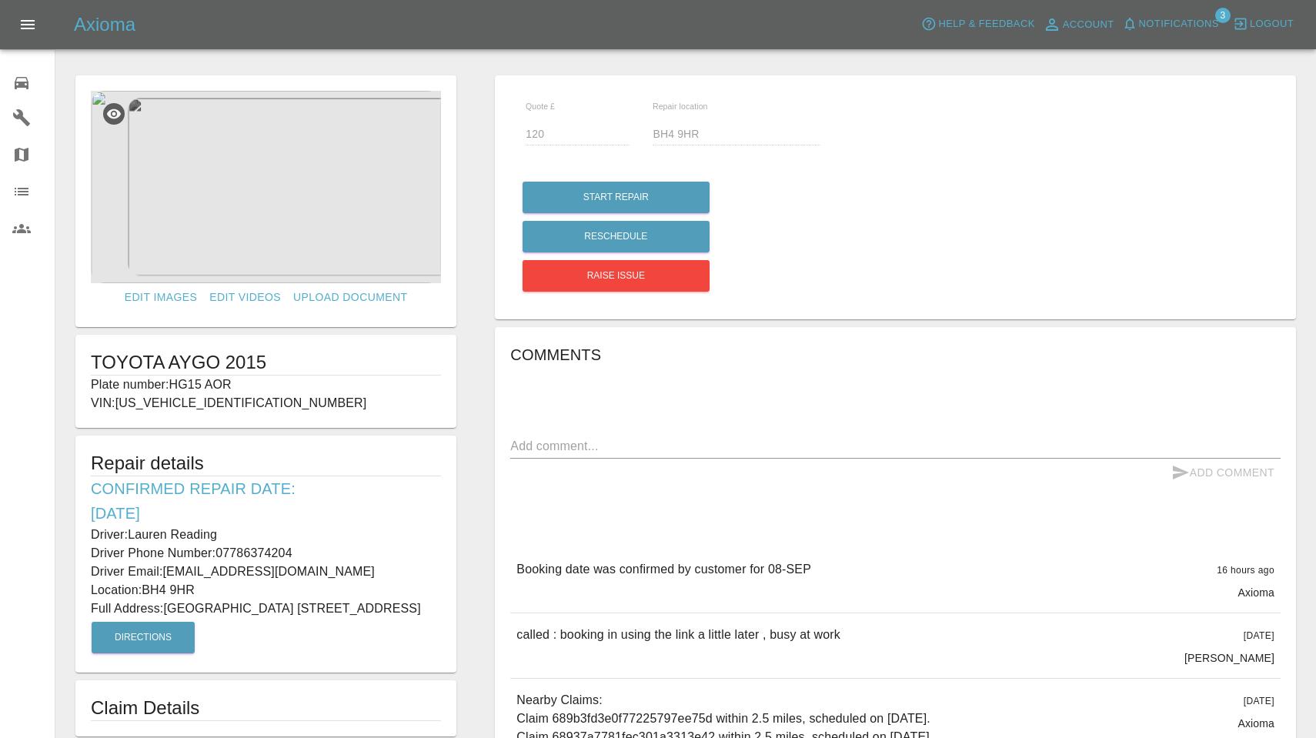
type input "220"
type input "Sp4 8qe"
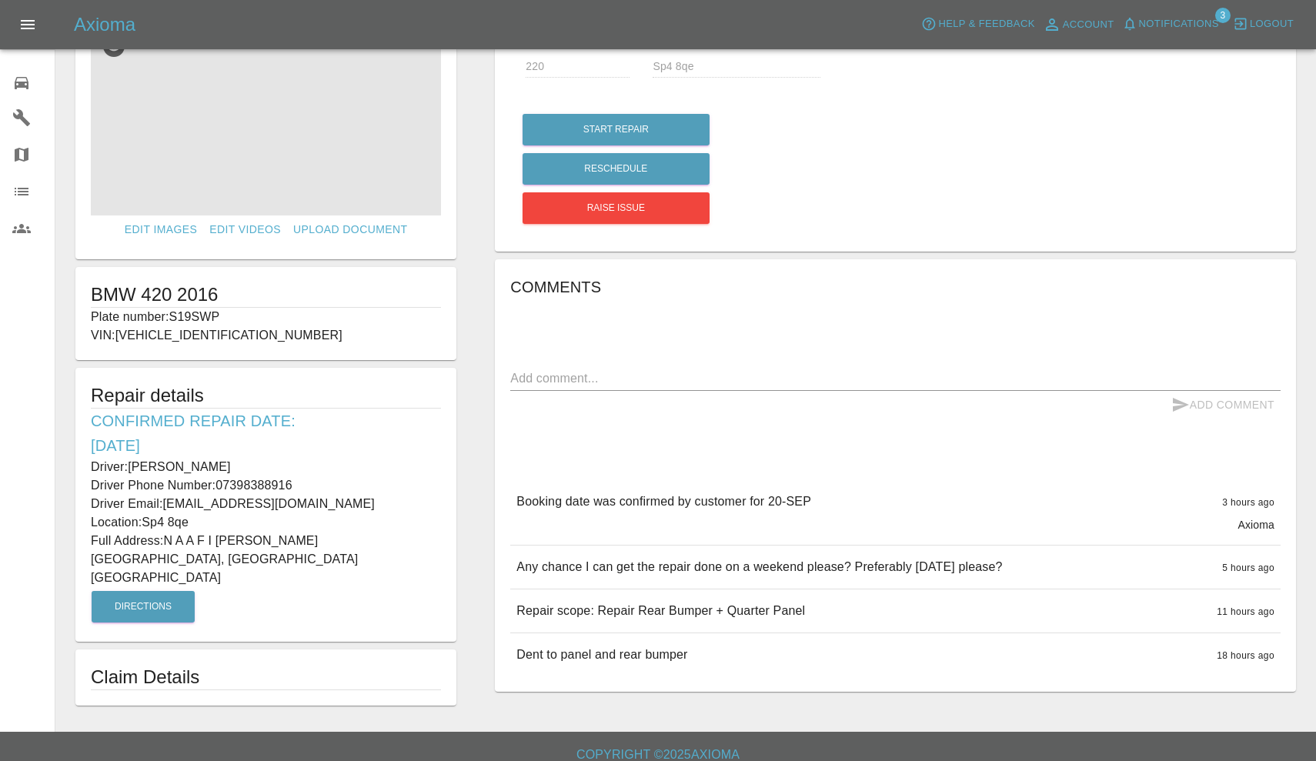
scroll to position [67, 0]
drag, startPoint x: 172, startPoint y: 319, endPoint x: 262, endPoint y: 319, distance: 90.8
click at [262, 319] on p "Plate number: S19SWP" at bounding box center [266, 318] width 350 height 18
copy p "S19SWP"
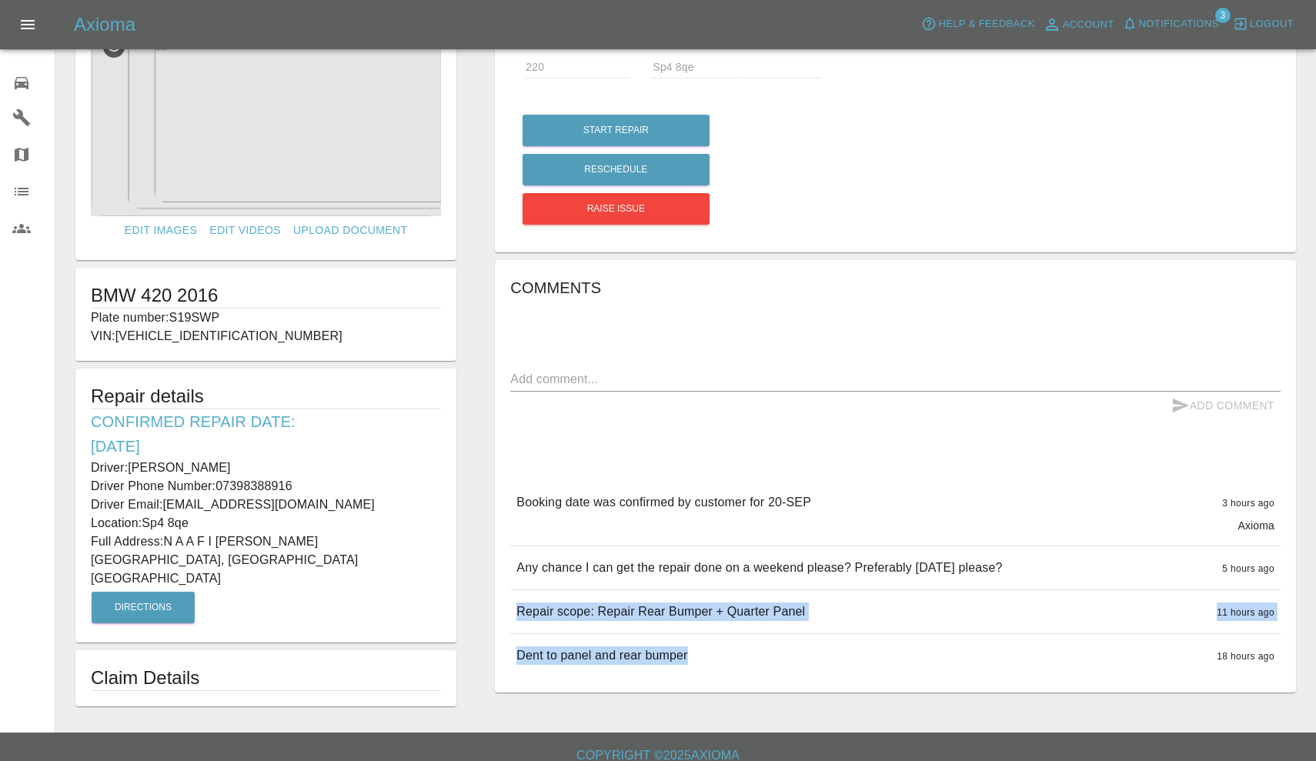
drag, startPoint x: 518, startPoint y: 610, endPoint x: 784, endPoint y: 680, distance: 275.4
click at [784, 680] on div "Comments x Add Comment Booking date was confirmed by customer for 20-SEP 3 hour…" at bounding box center [895, 476] width 801 height 433
copy div "Repair scope: Repair Rear Bumper + Quarter Panel 11 hours ago Repair scope: Rep…"
drag, startPoint x: 132, startPoint y: 463, endPoint x: 220, endPoint y: 463, distance: 87.8
click at [220, 463] on p "Driver: Denzel James" at bounding box center [266, 468] width 350 height 18
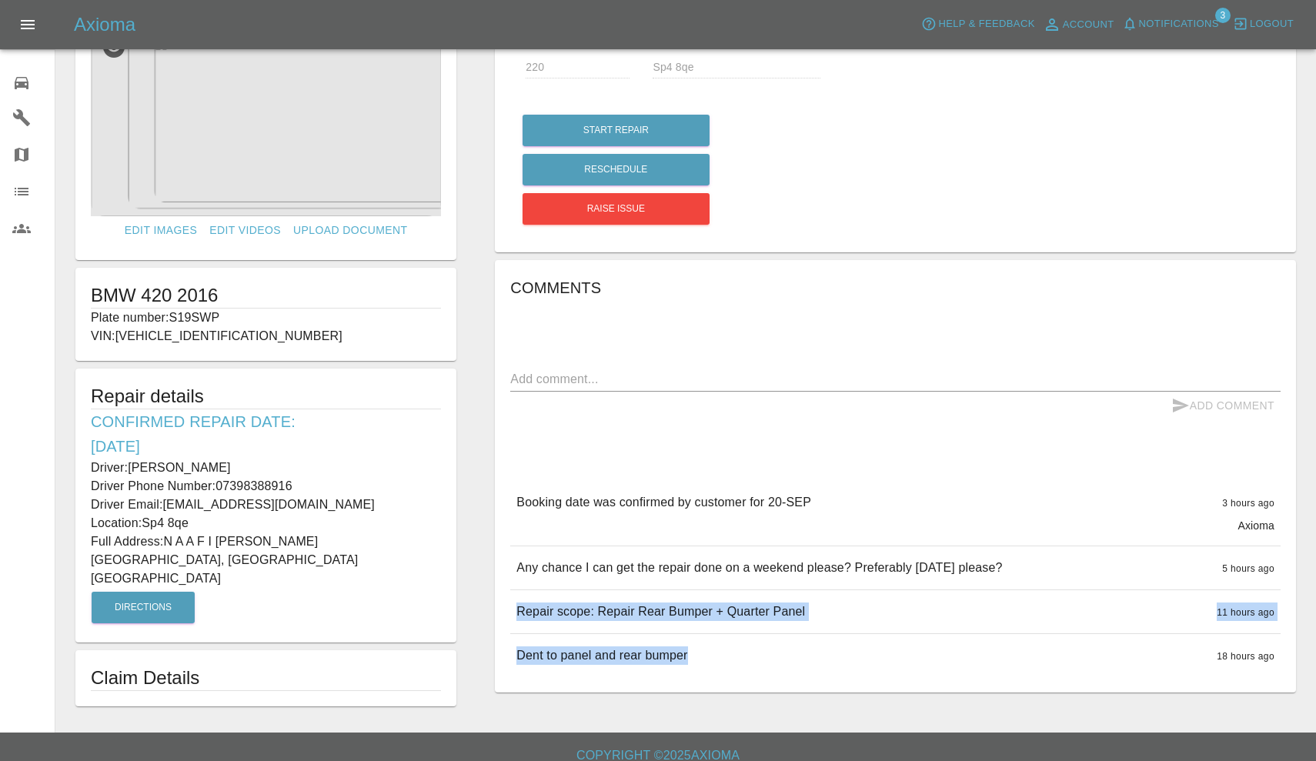
copy p "[PERSON_NAME]"
drag, startPoint x: 221, startPoint y: 483, endPoint x: 299, endPoint y: 481, distance: 77.8
click at [299, 481] on p "Driver Phone Number: 07398388916" at bounding box center [266, 486] width 350 height 18
copy p "07398388916"
drag, startPoint x: 167, startPoint y: 541, endPoint x: 352, endPoint y: 543, distance: 184.8
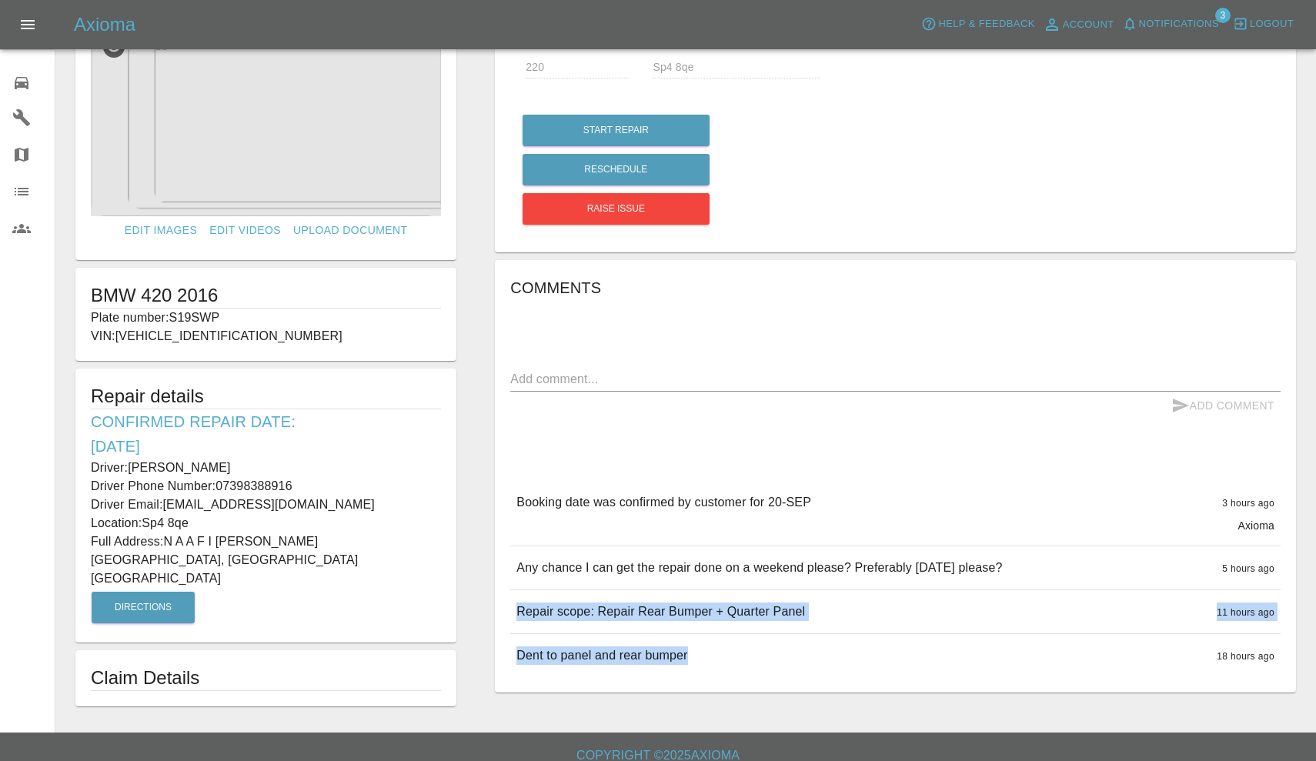
click at [352, 543] on p "Full Address: N A A F I Horne Barracks Larkhill, Salisbury Wiltshire" at bounding box center [266, 560] width 350 height 55
copy p "N A A F I Horne Barracks Larkhill"
drag, startPoint x: 148, startPoint y: 520, endPoint x: 200, endPoint y: 523, distance: 52.4
click at [200, 523] on p "Location: Sp4 8qe" at bounding box center [266, 523] width 350 height 18
copy p "Sp4 8qe"
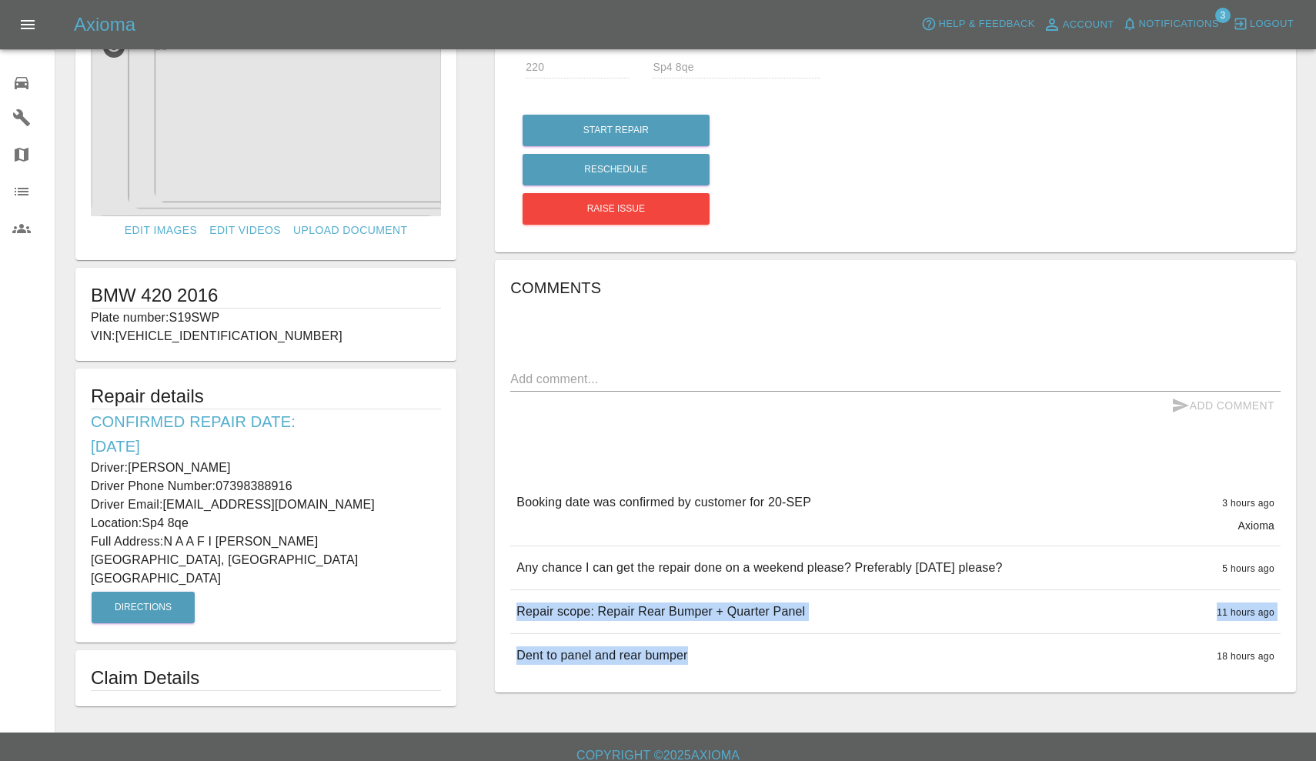
click at [314, 129] on img at bounding box center [266, 120] width 350 height 192
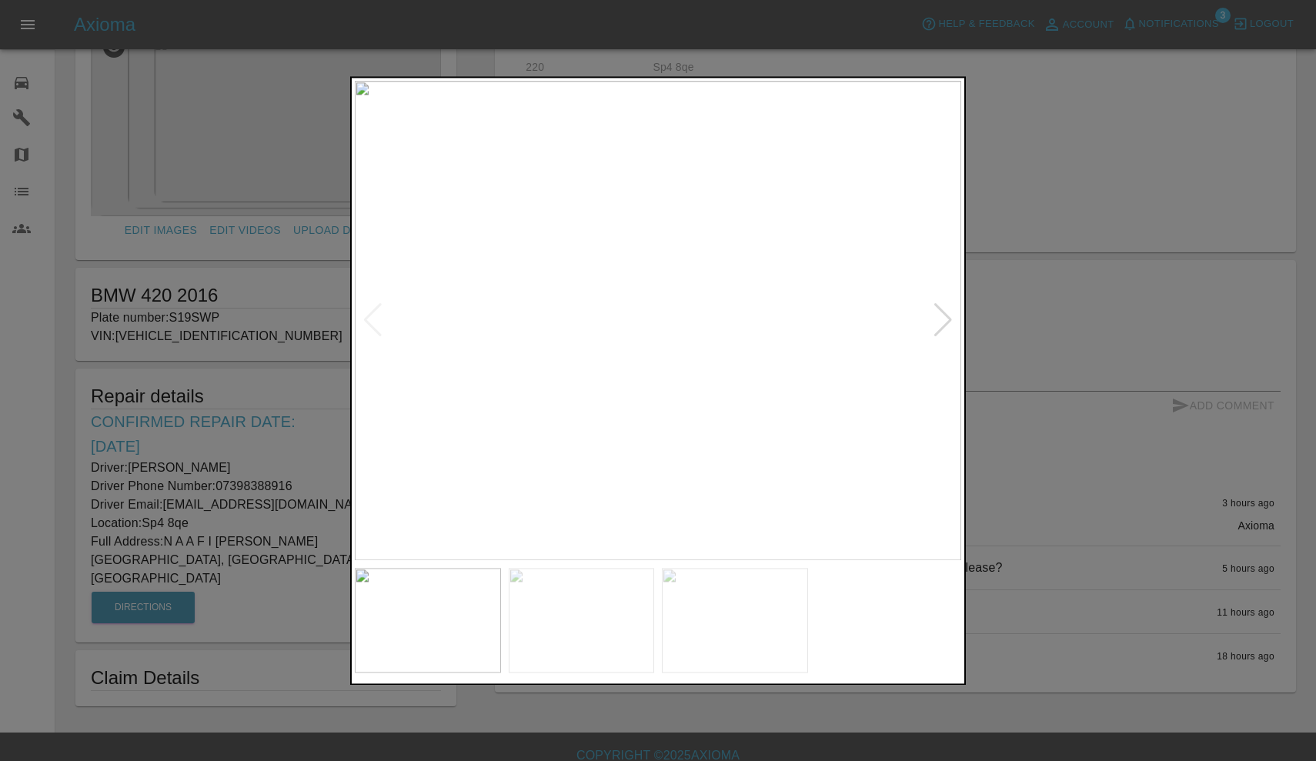
click at [942, 336] on div at bounding box center [943, 321] width 21 height 34
click at [723, 237] on img at bounding box center [658, 321] width 607 height 480
click at [1160, 67] on div at bounding box center [658, 380] width 1316 height 761
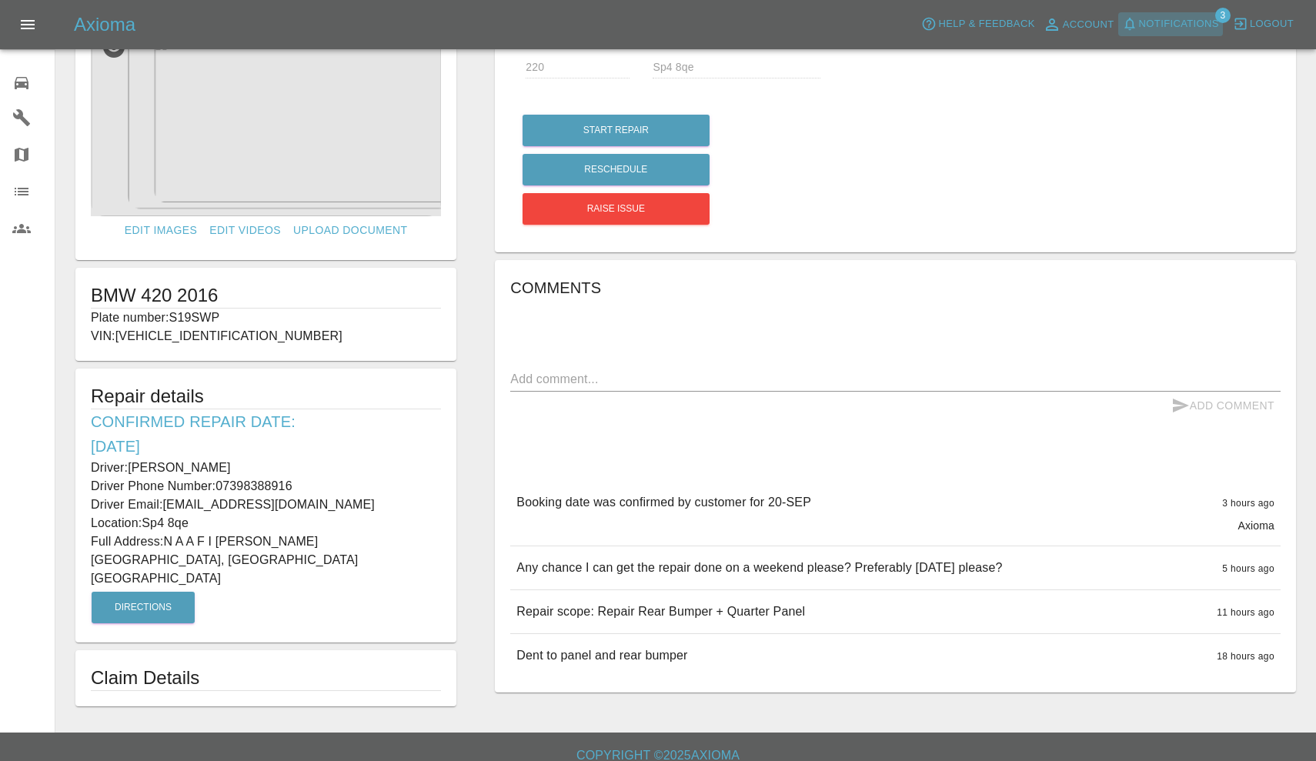
click at [1175, 18] on span "Notifications" at bounding box center [1179, 24] width 80 height 18
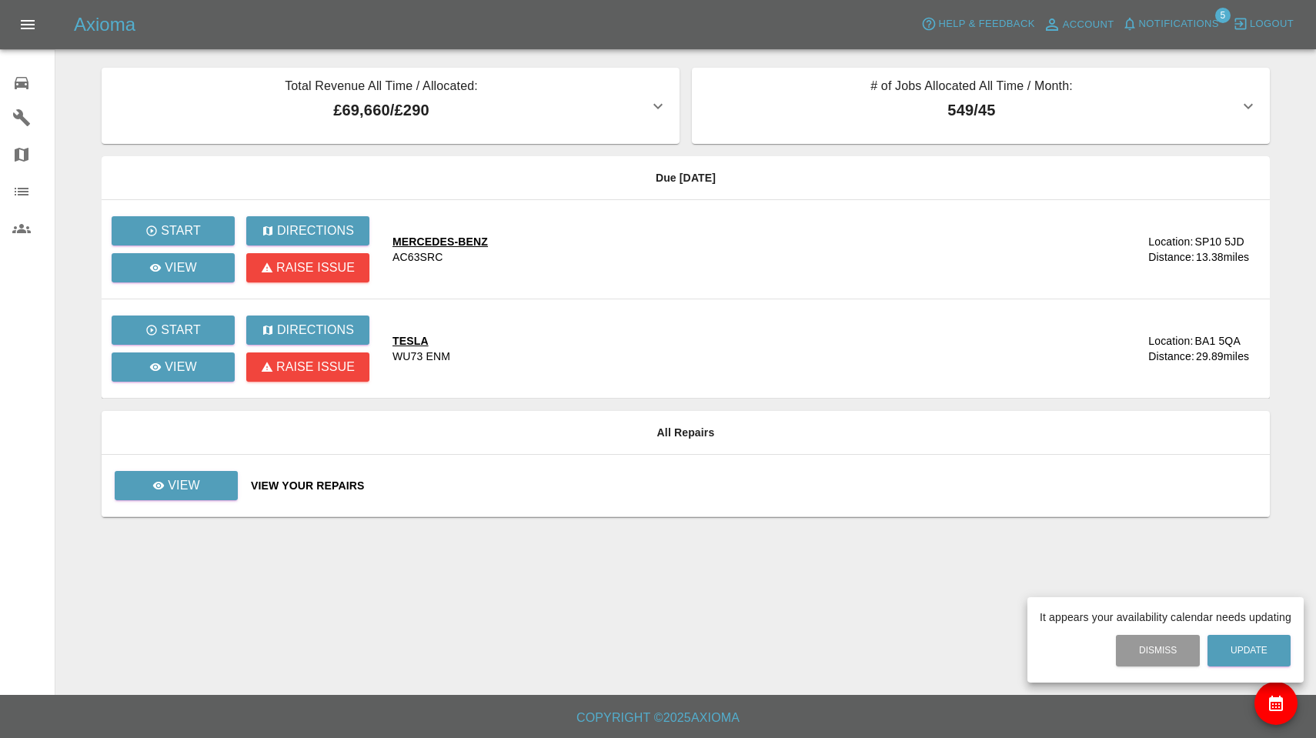
click at [1184, 23] on div at bounding box center [658, 369] width 1316 height 738
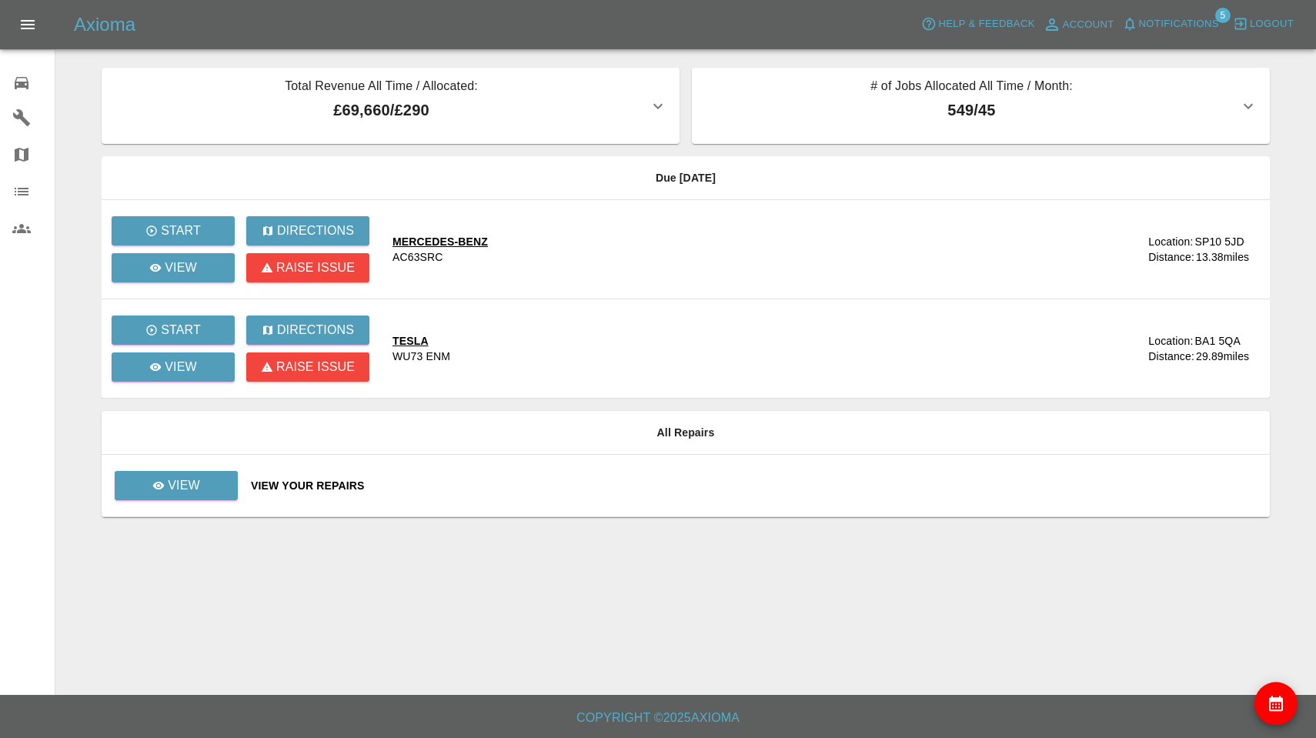
click at [1184, 23] on span "Notifications" at bounding box center [1179, 24] width 80 height 18
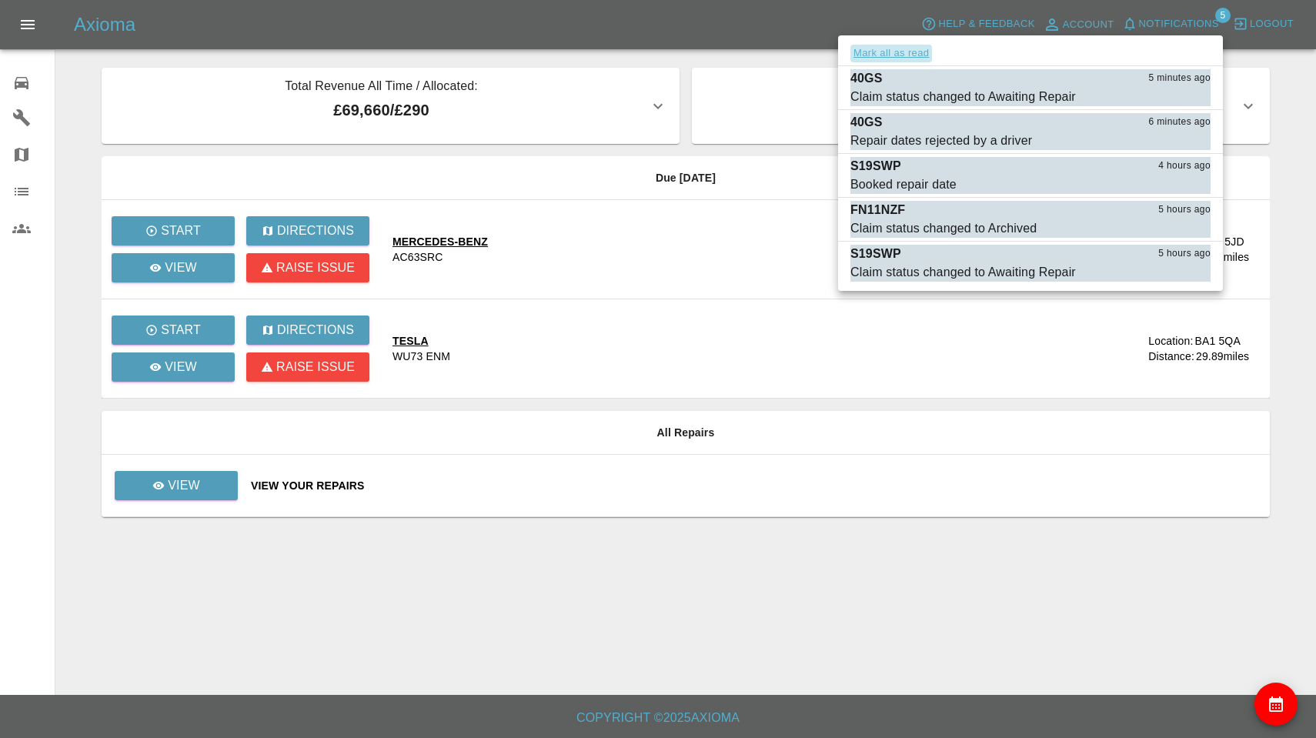
click at [883, 52] on button "Mark all as read" at bounding box center [892, 54] width 82 height 18
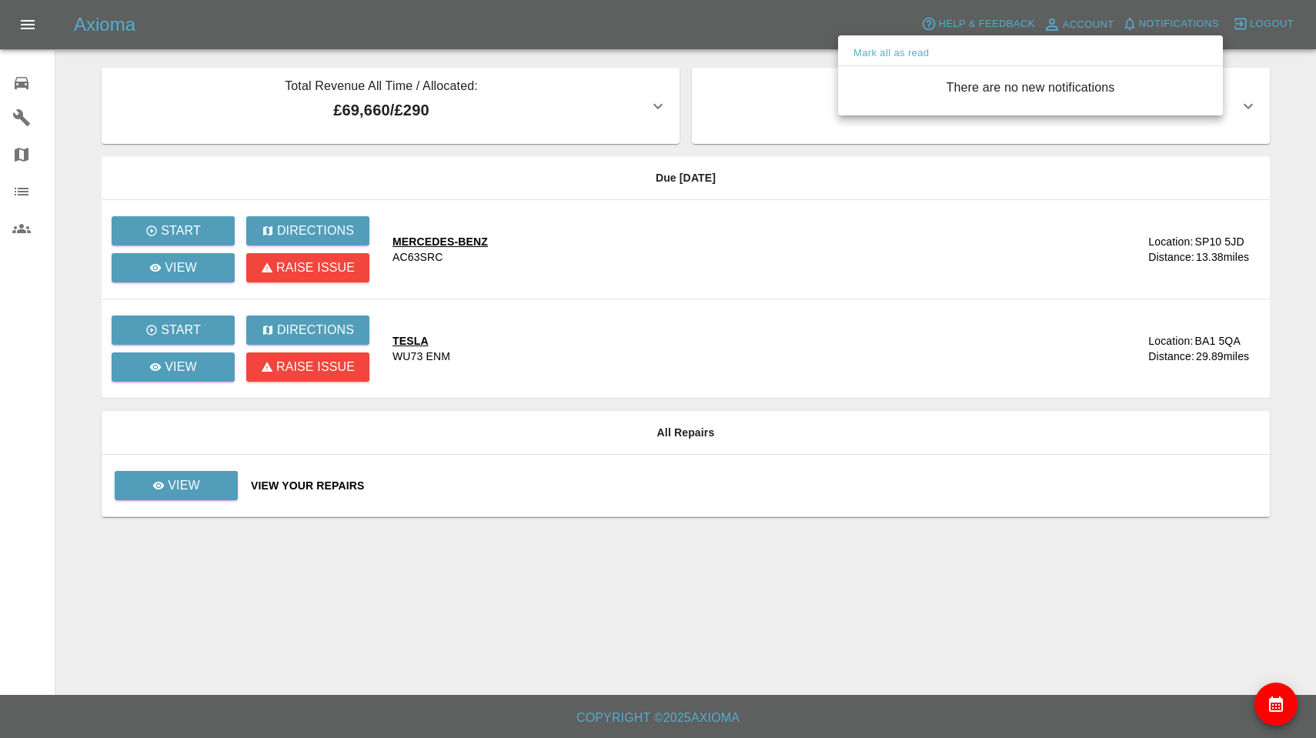
click at [799, 147] on div at bounding box center [658, 369] width 1316 height 738
